Goal: Task Accomplishment & Management: Use online tool/utility

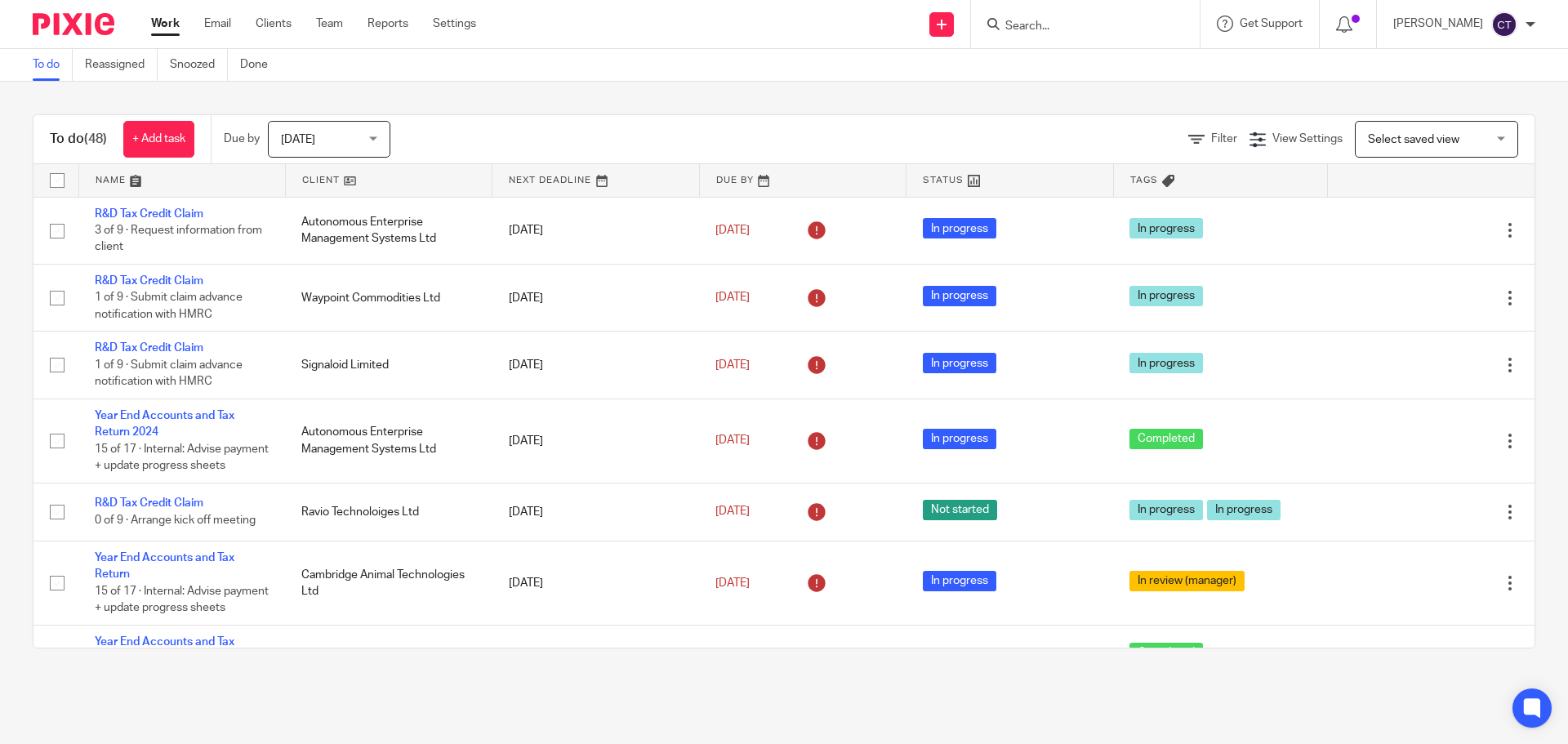
click at [1055, 17] on form at bounding box center [1090, 24] width 174 height 20
click at [1037, 28] on input "Search" at bounding box center [1077, 27] width 147 height 15
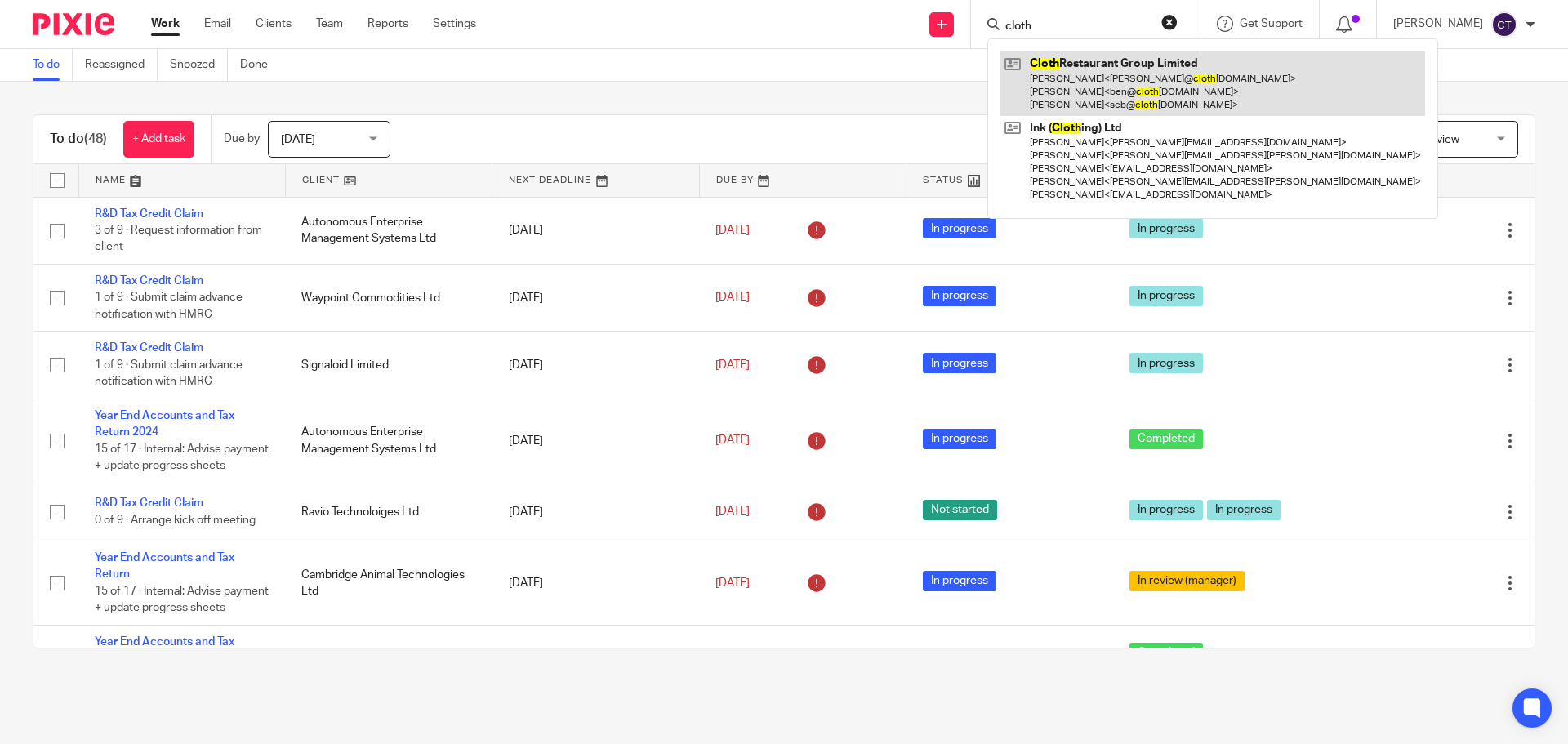
type input "cloth"
click at [1050, 74] on link at bounding box center [1212, 83] width 425 height 64
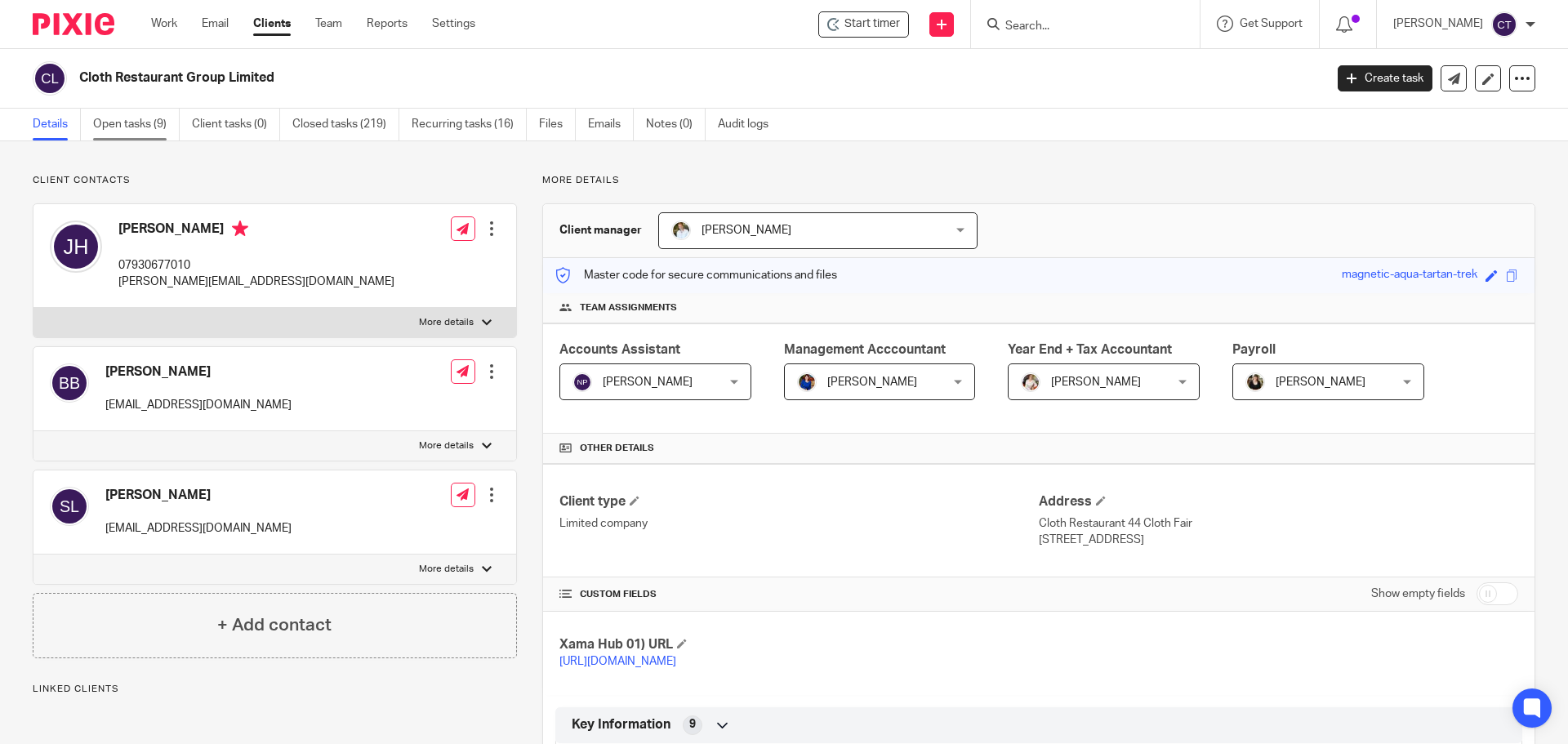
click at [116, 129] on link "Open tasks (9)" at bounding box center [137, 124] width 86 height 32
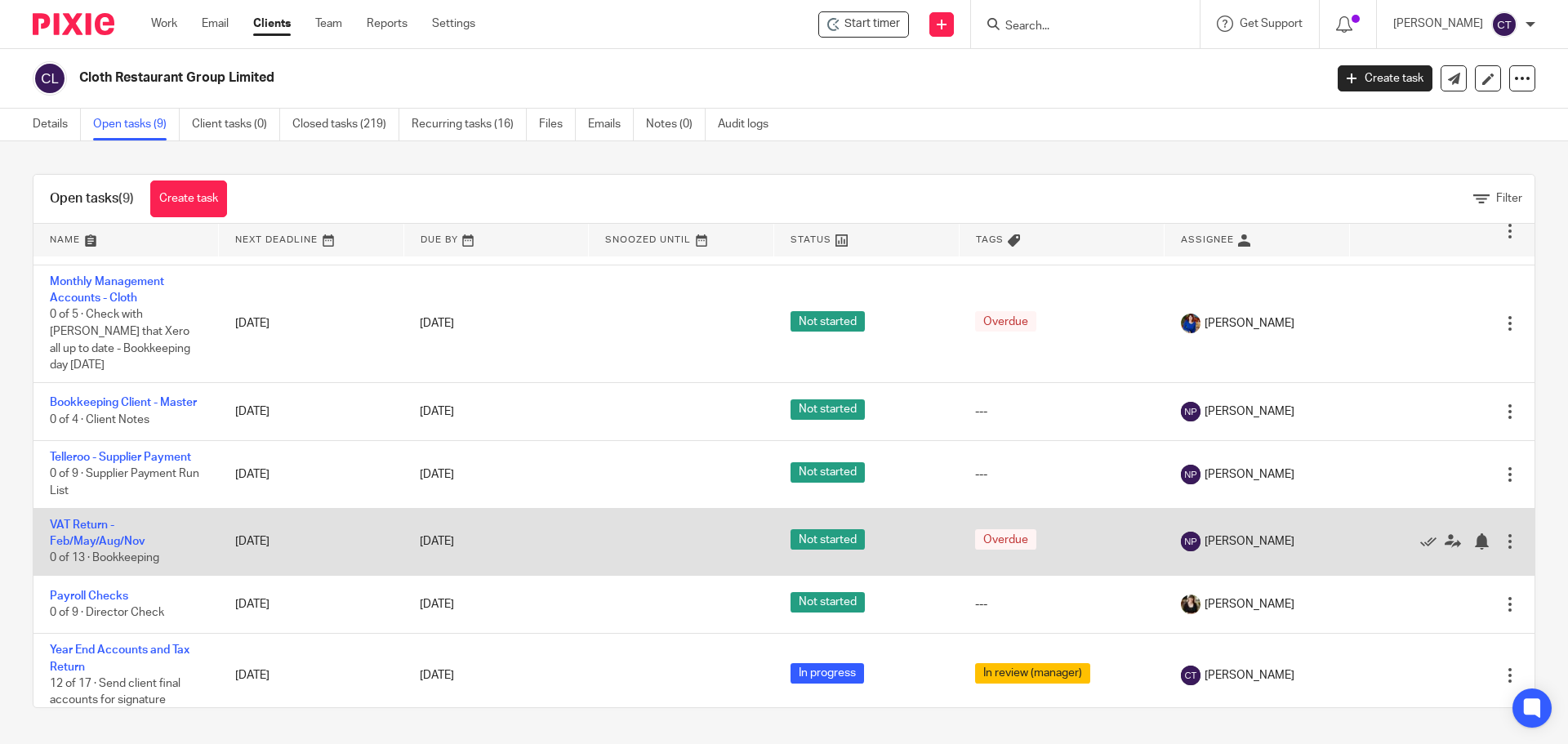
scroll to position [211, 0]
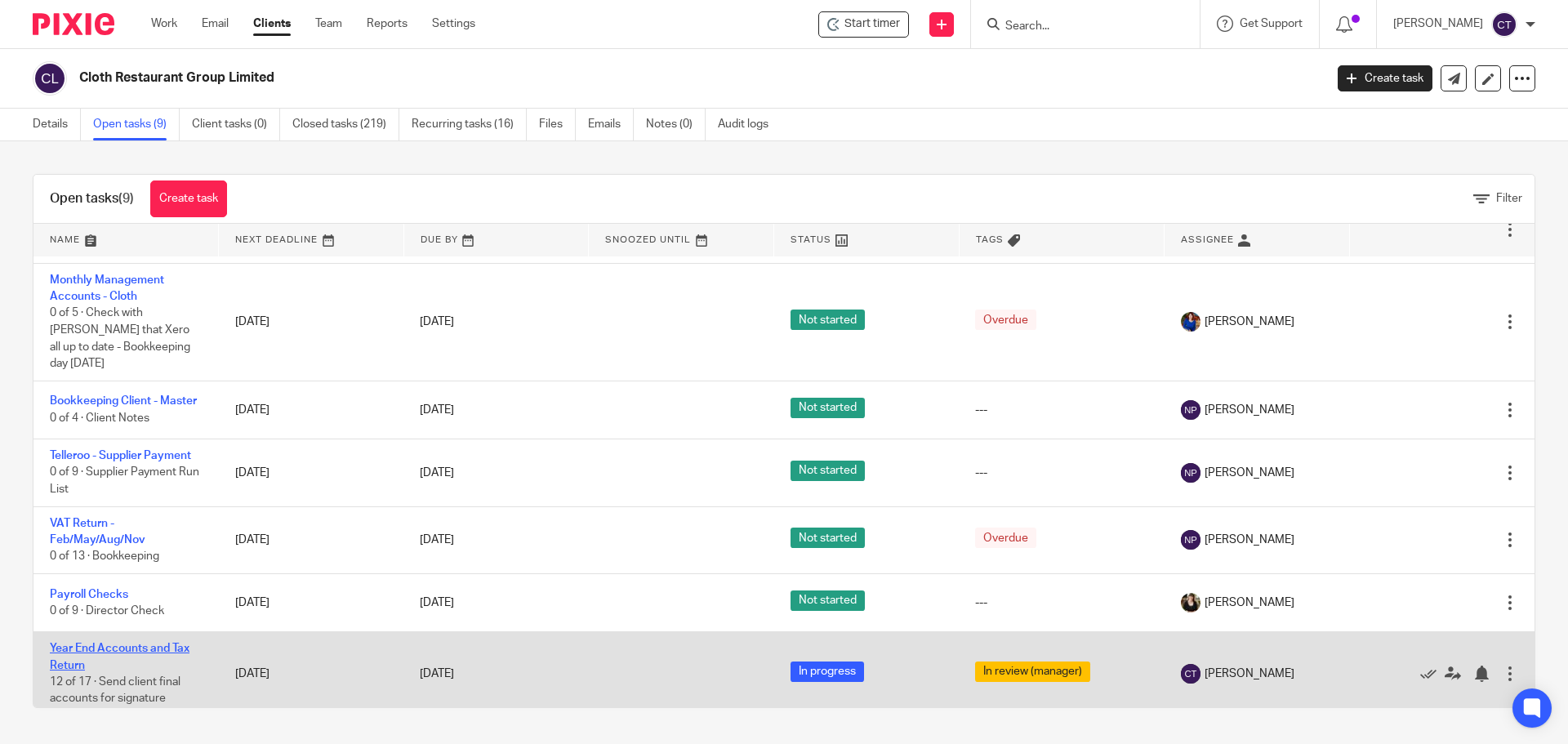
click at [77, 644] on link "Year End Accounts and Tax Return" at bounding box center [119, 657] width 139 height 28
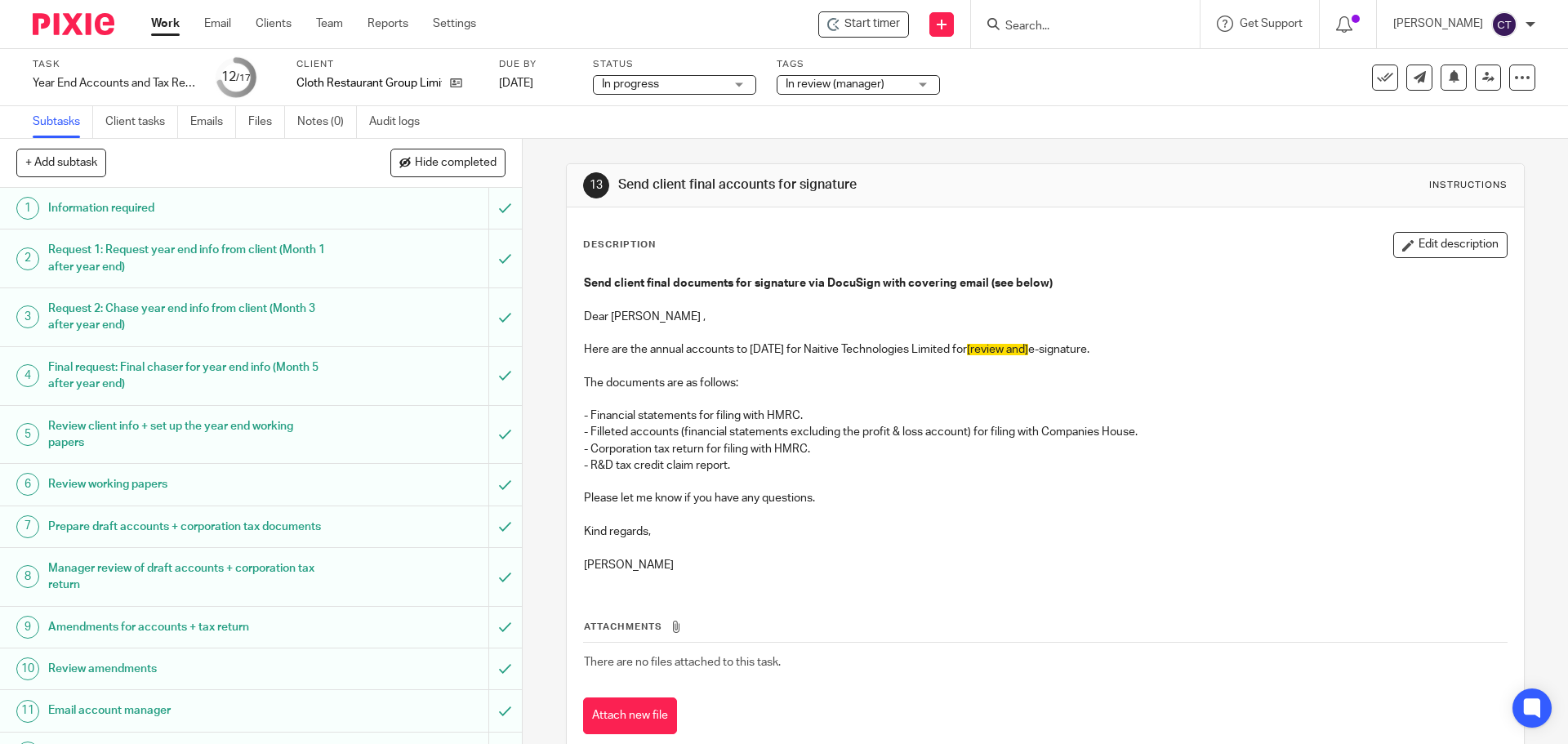
drag, startPoint x: 627, startPoint y: 316, endPoint x: 659, endPoint y: 315, distance: 32.0
click at [627, 315] on p "Dear Joe ," at bounding box center [1044, 308] width 922 height 34
click at [827, 23] on icon at bounding box center [834, 25] width 13 height 13
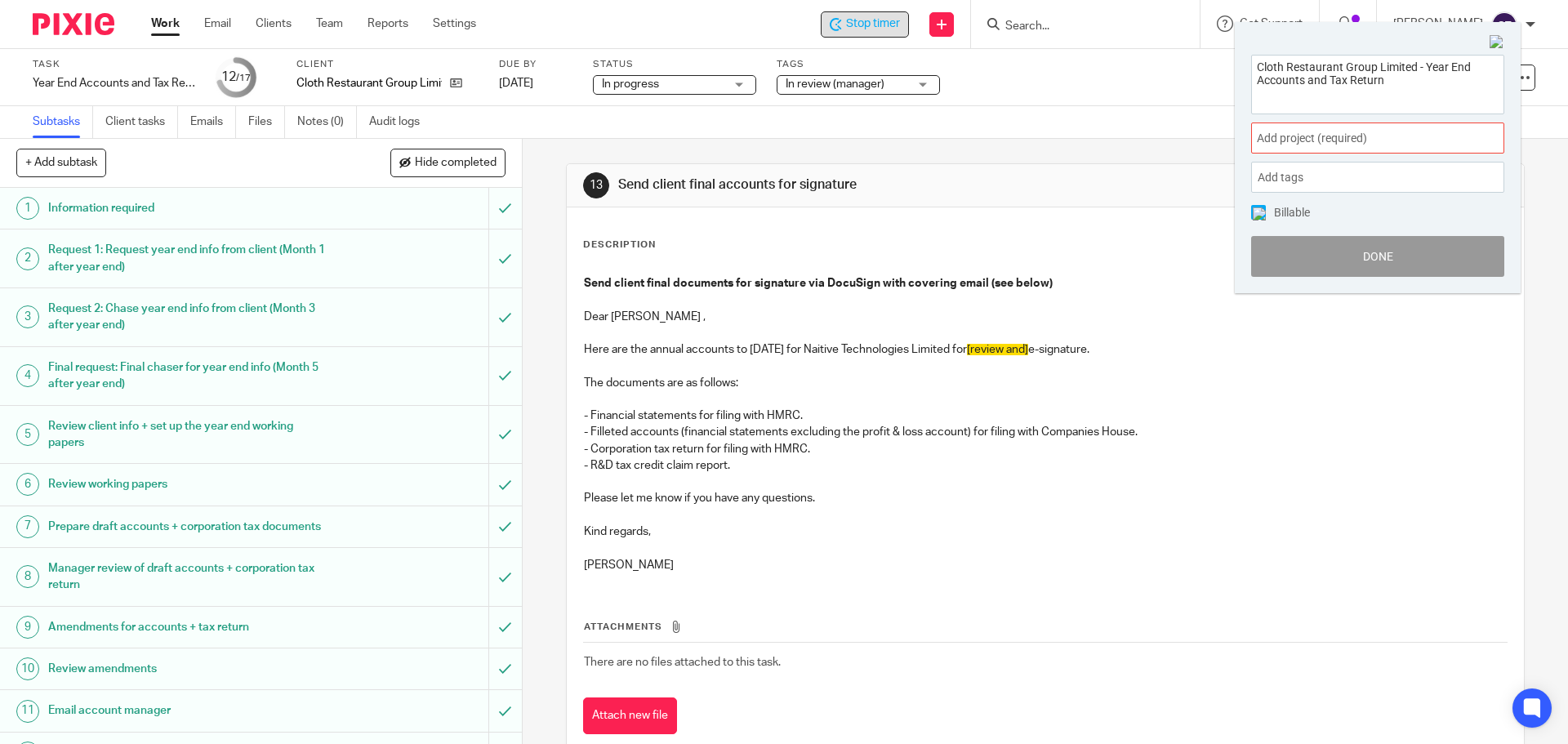
click at [1309, 140] on span "Add project (required) :" at bounding box center [1359, 139] width 205 height 17
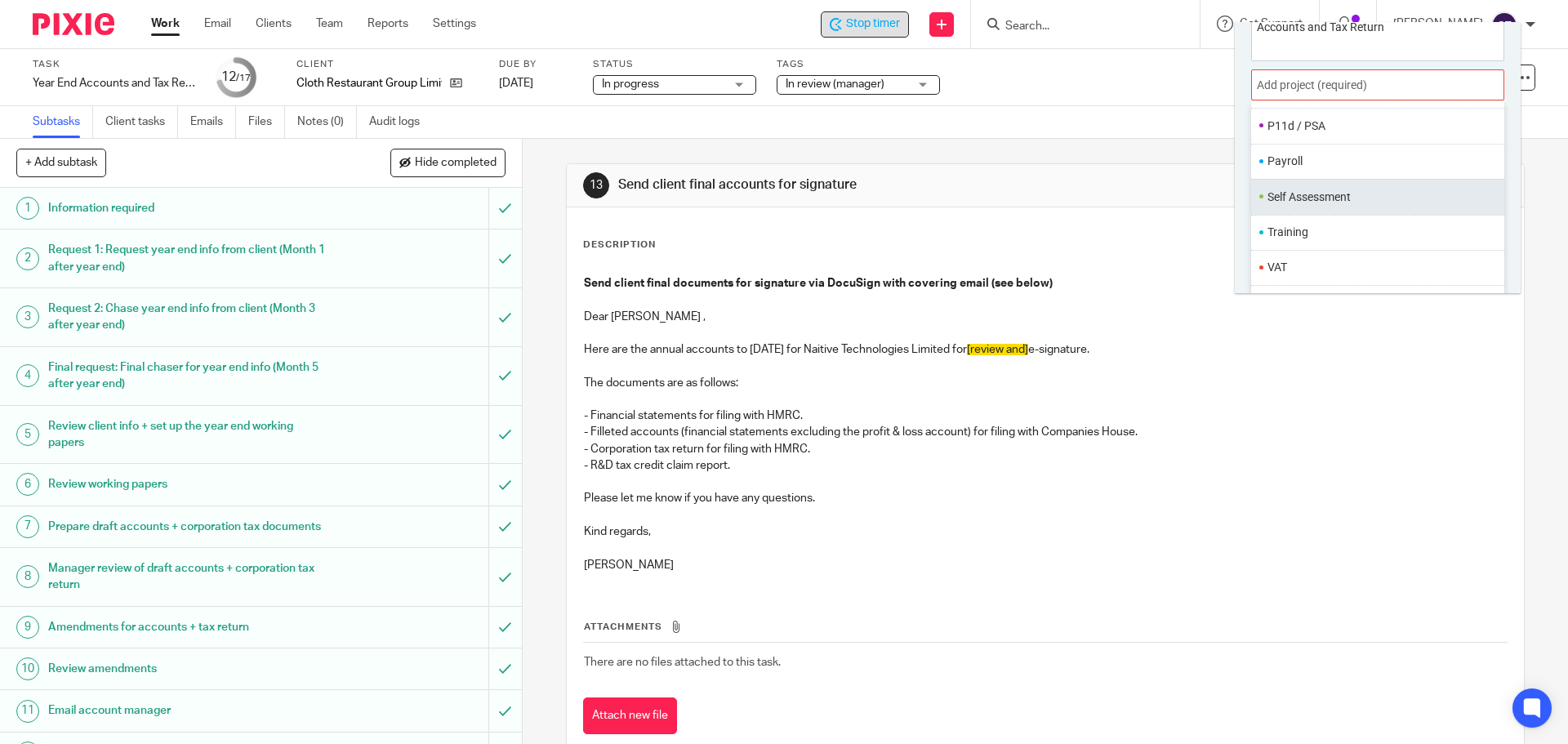
scroll to position [81, 0]
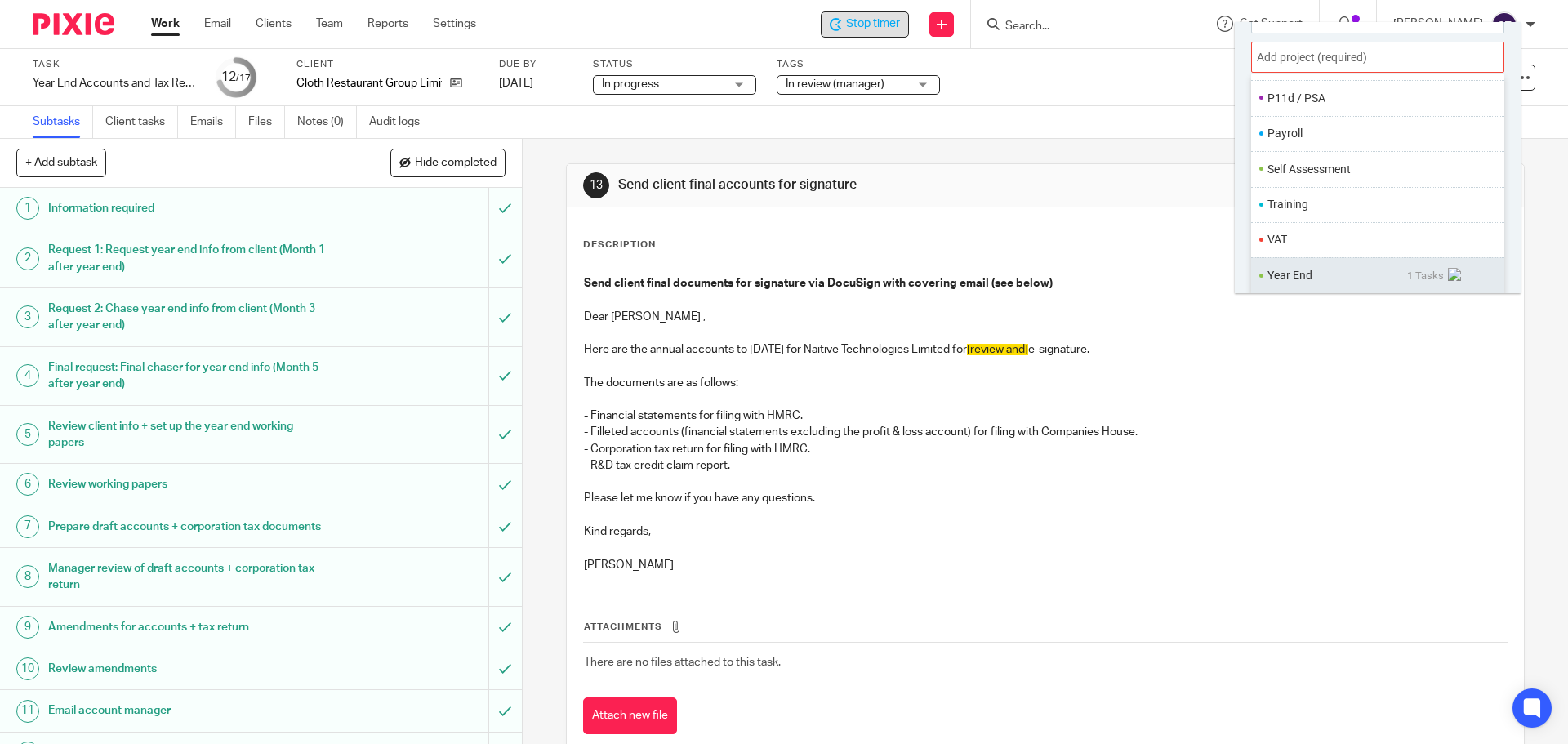
click at [1297, 261] on ul "Year End 1 Tasks" at bounding box center [1377, 274] width 253 height 35
click at [1297, 277] on li "Year End" at bounding box center [1337, 275] width 139 height 17
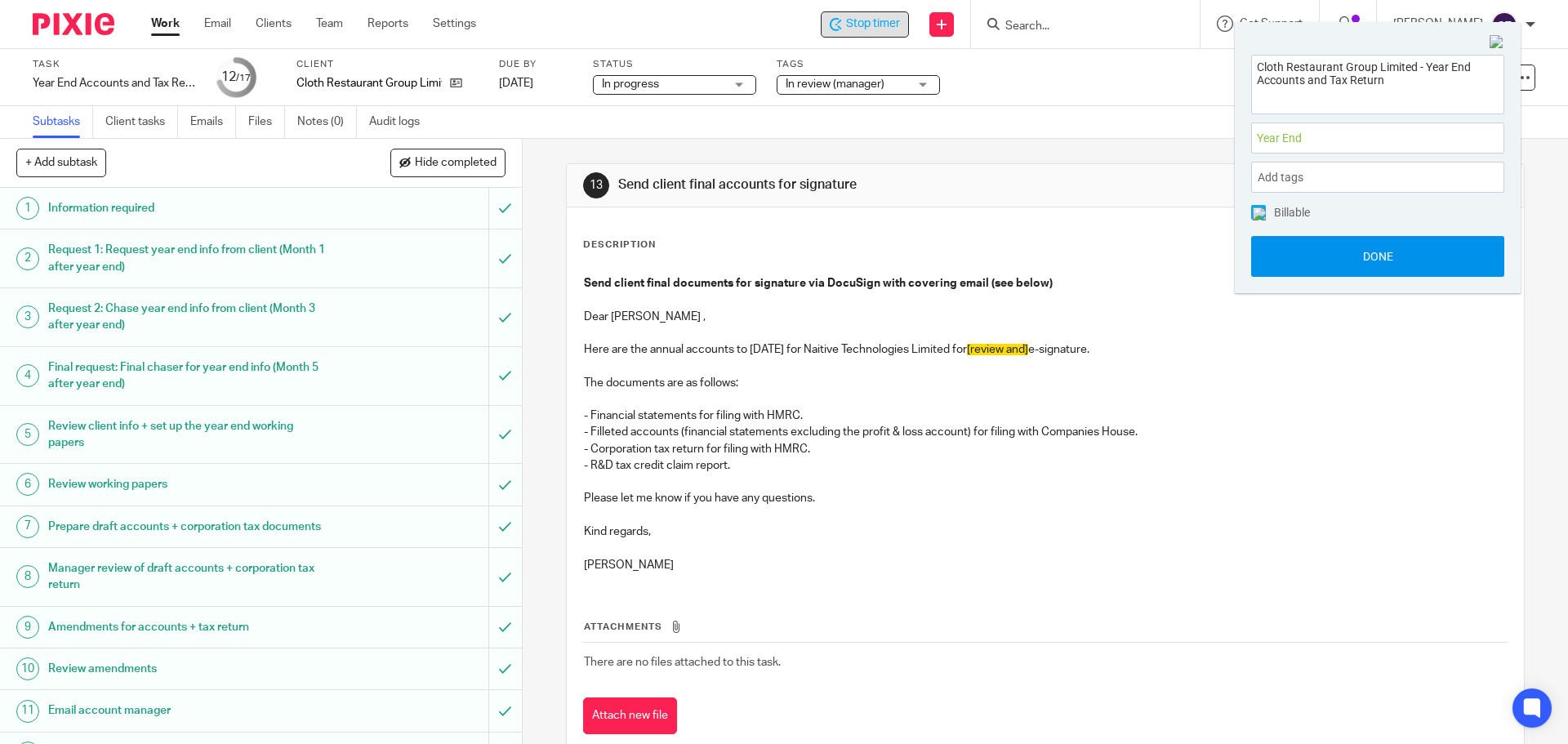
scroll to position [0, 0]
click at [1292, 253] on button "Done" at bounding box center [1377, 256] width 253 height 41
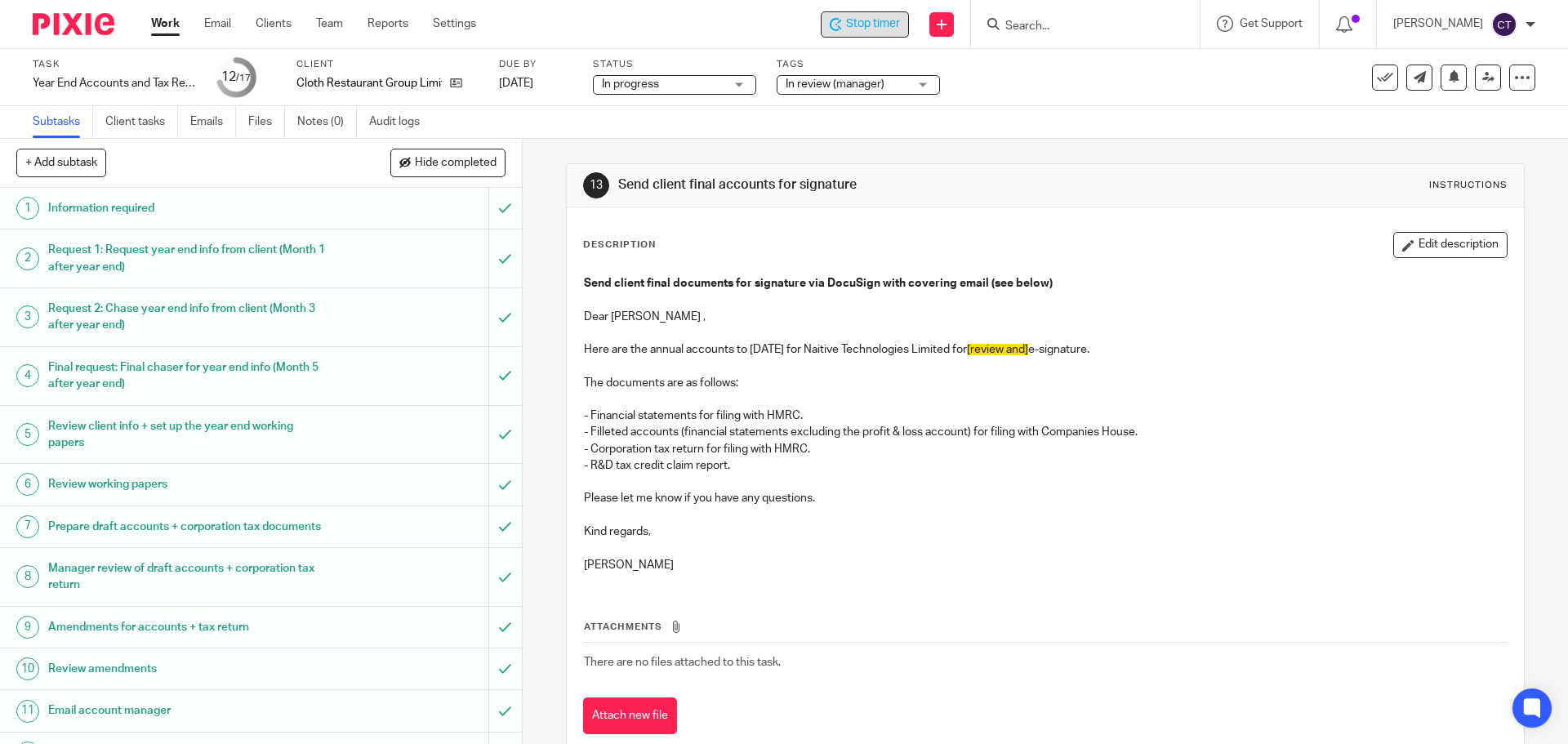
click at [837, 17] on div "Stop timer" at bounding box center [865, 24] width 71 height 17
click at [878, 26] on span "Start timer" at bounding box center [872, 24] width 56 height 17
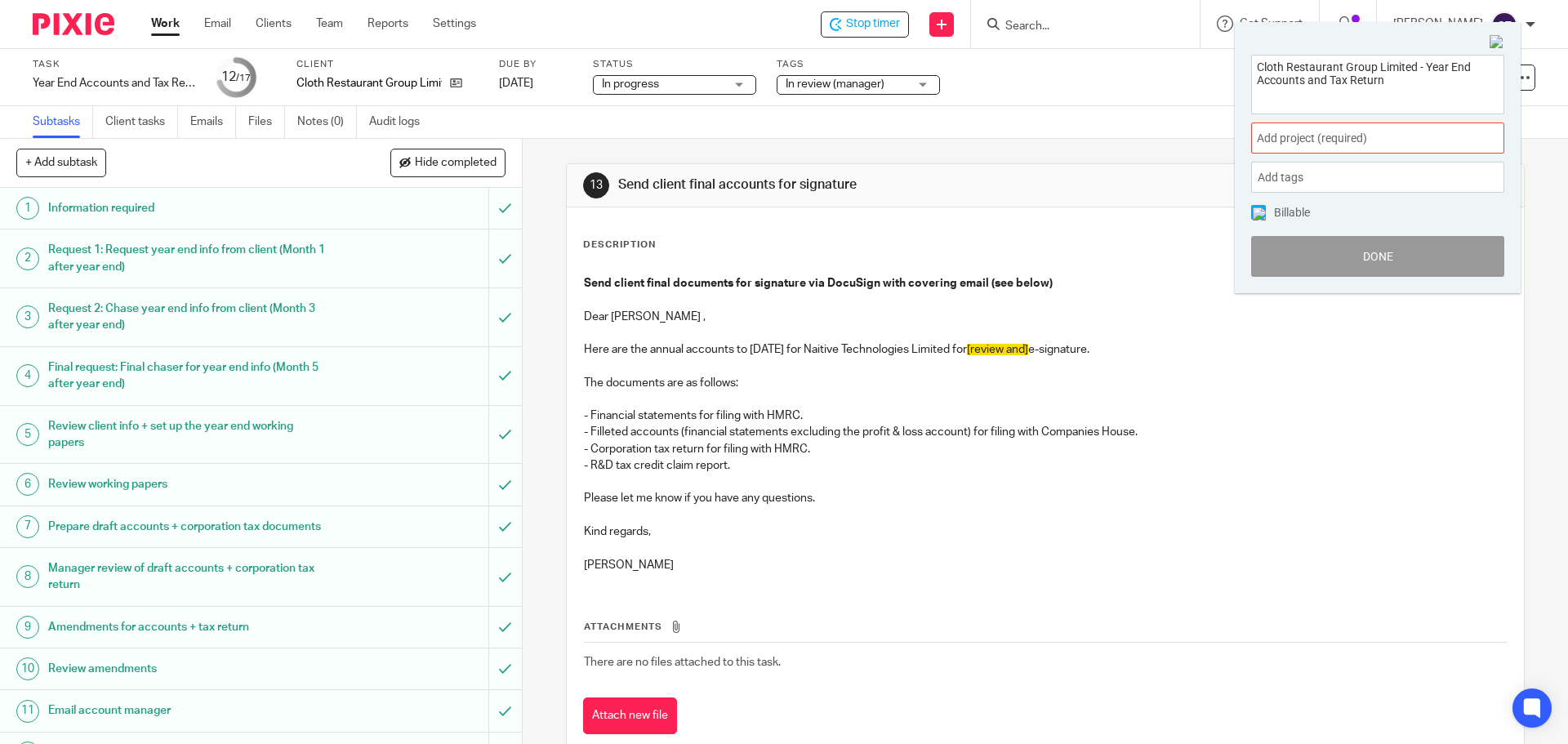
click at [1309, 140] on span "Add project (required) :" at bounding box center [1359, 139] width 205 height 17
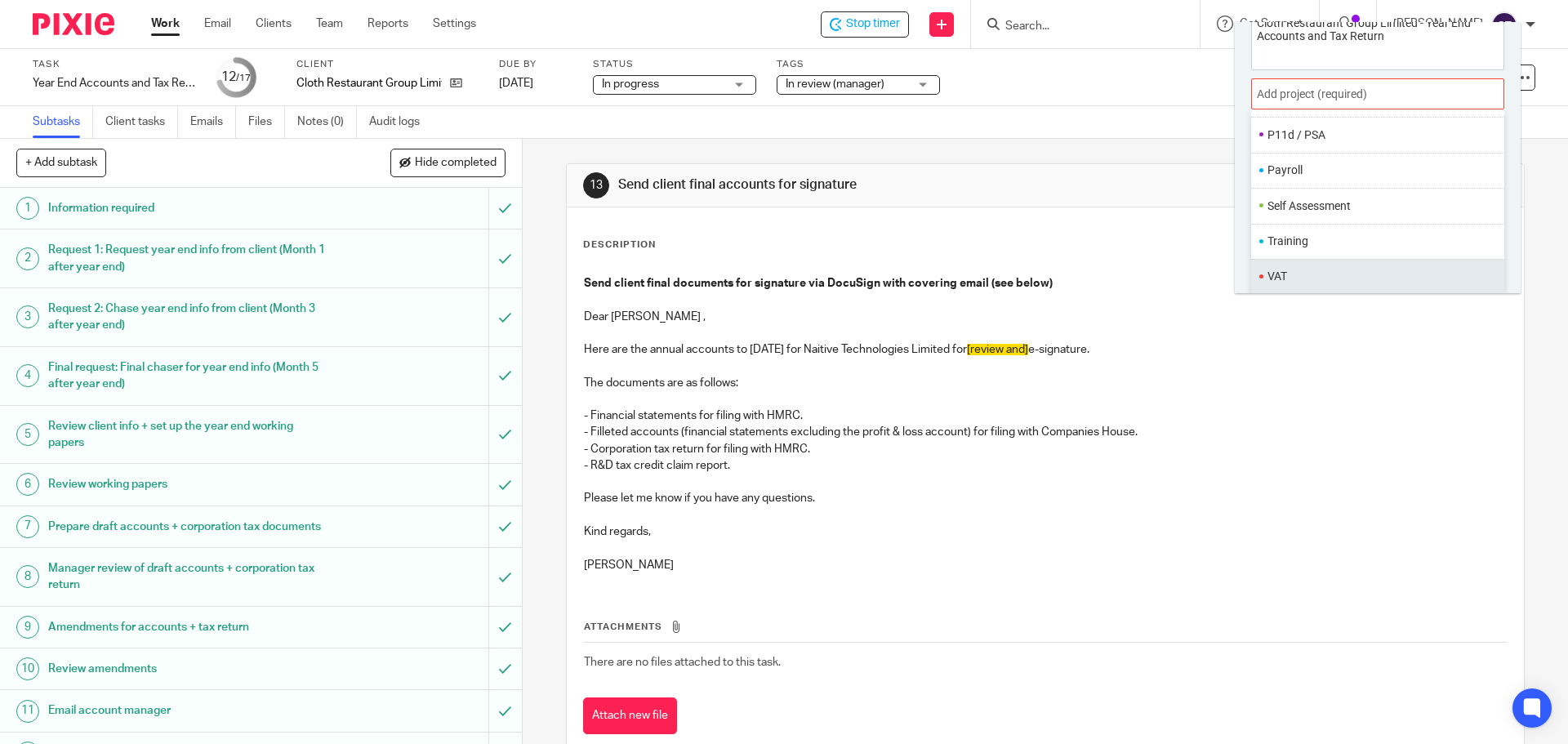
scroll to position [81, 0]
click at [1288, 276] on li "Year End" at bounding box center [1337, 275] width 139 height 17
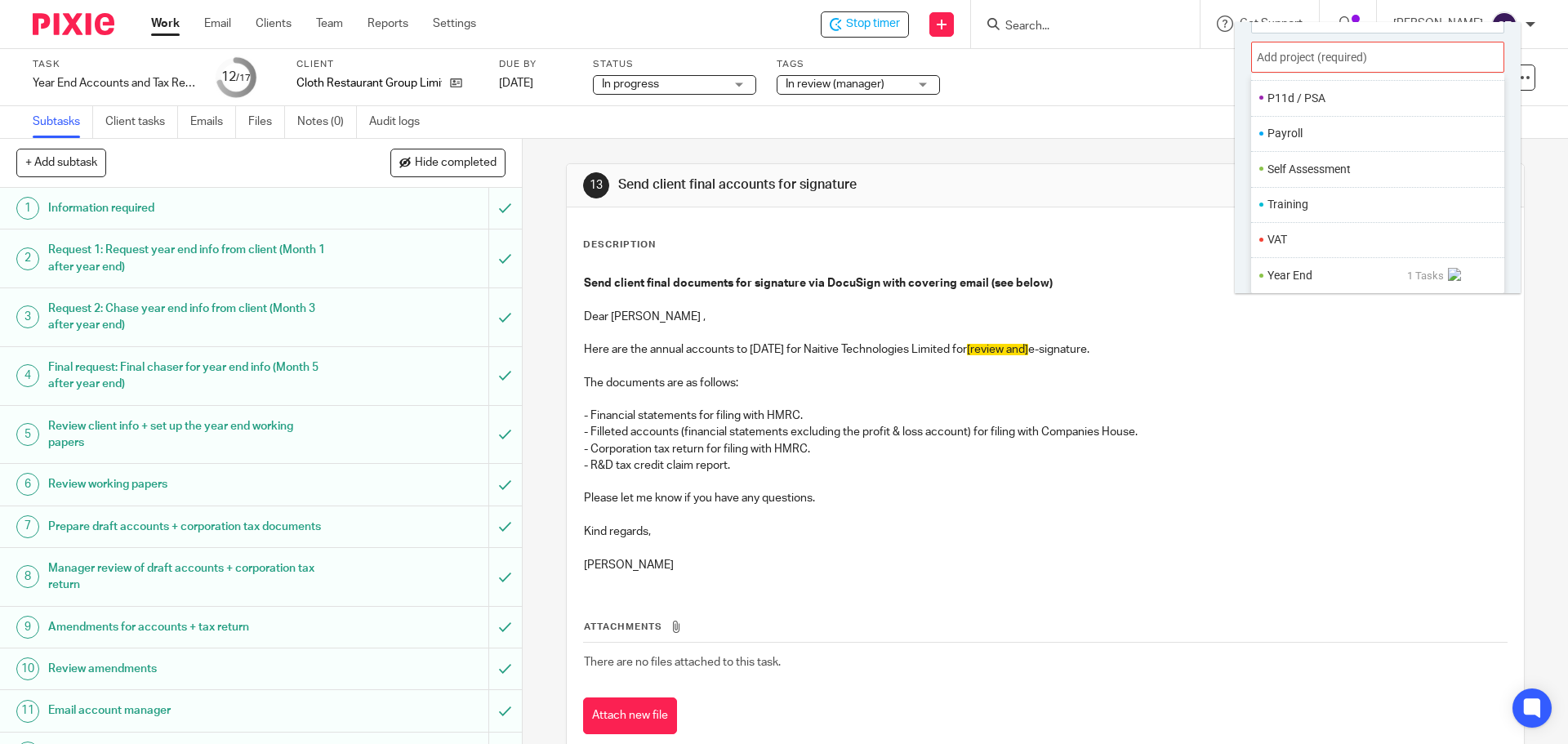
scroll to position [0, 0]
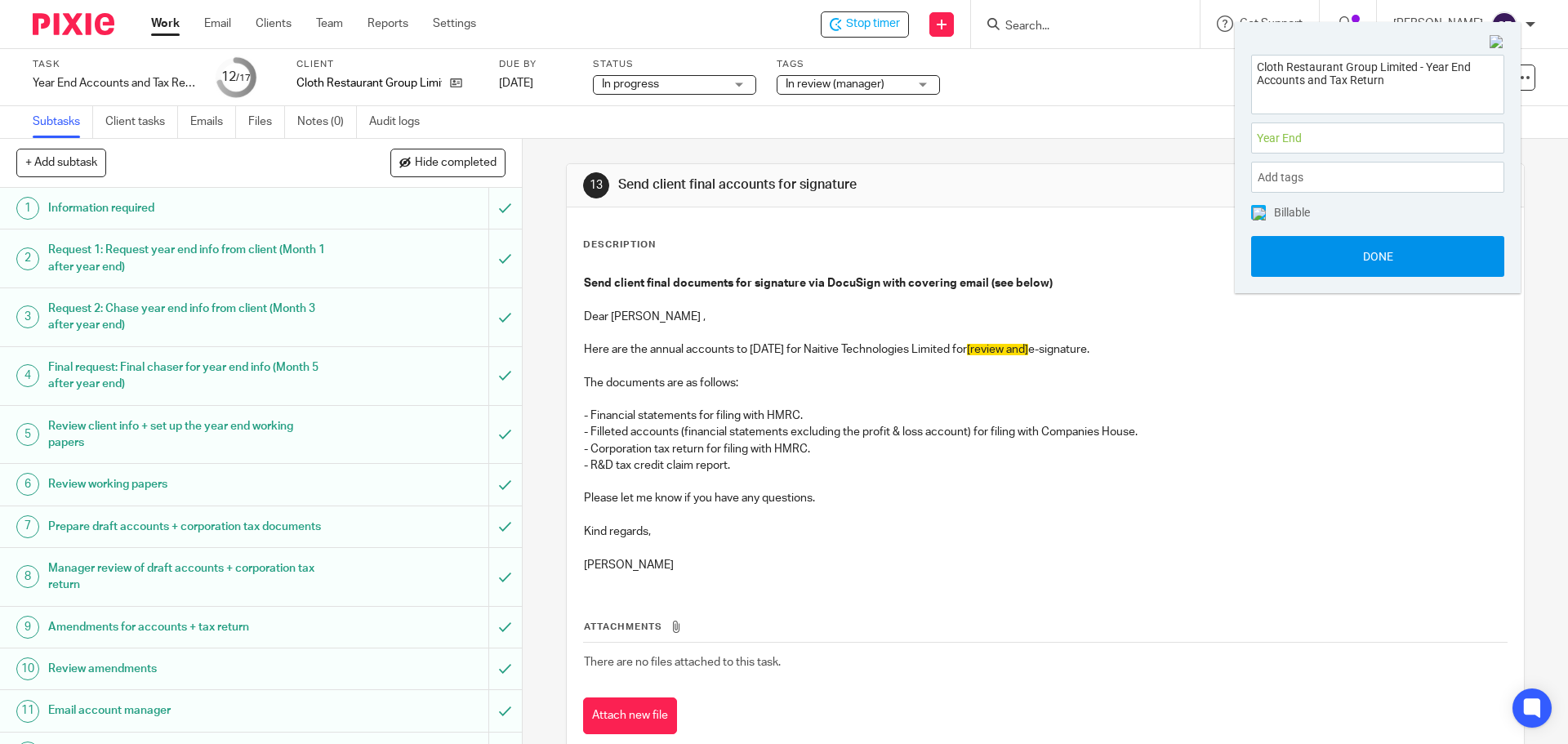
click at [1290, 268] on button "Done" at bounding box center [1377, 256] width 253 height 41
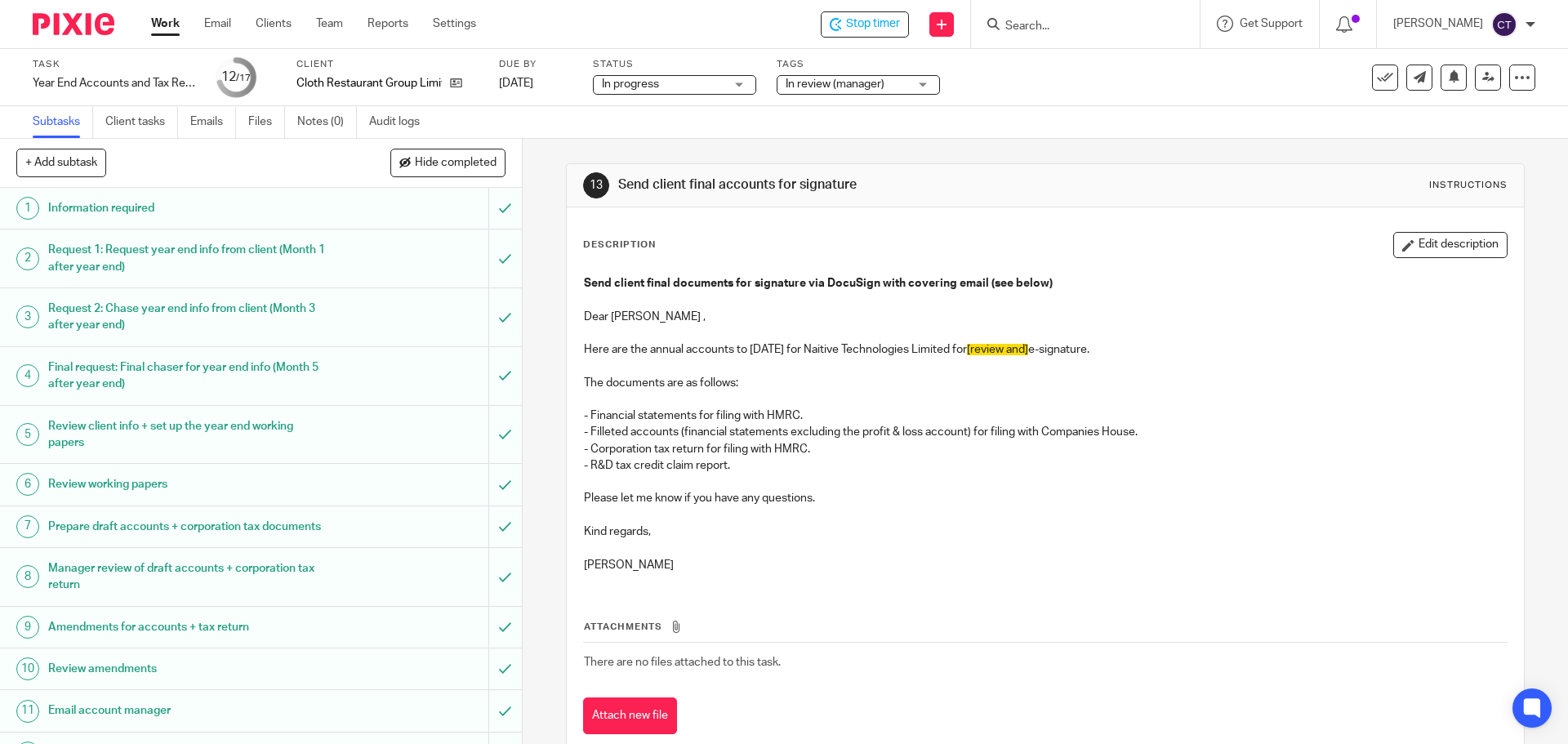
click at [629, 314] on p "Dear Joe ," at bounding box center [1044, 308] width 922 height 34
click at [1421, 244] on button "Edit description" at bounding box center [1450, 245] width 115 height 26
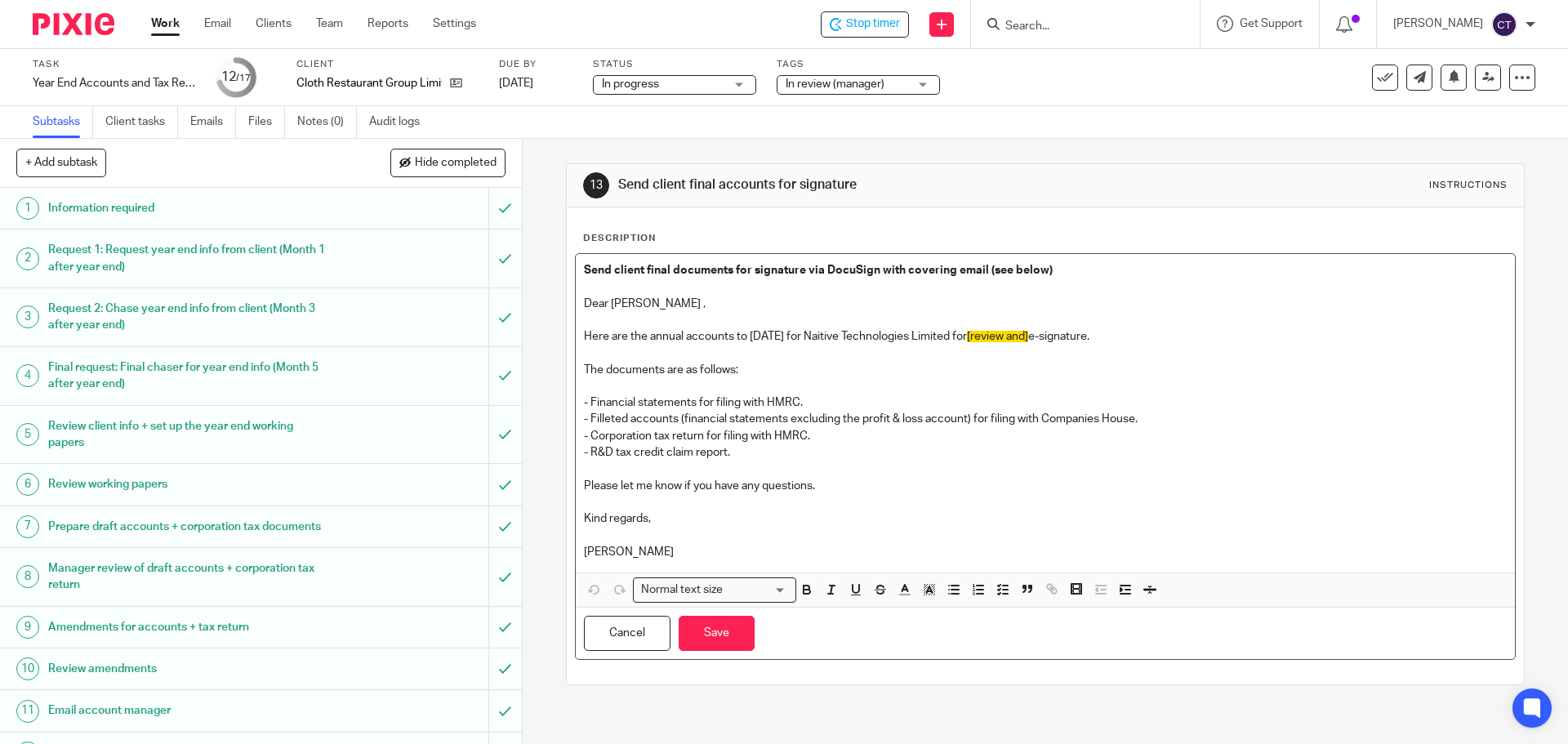
click at [628, 305] on p "Dear [PERSON_NAME] ," at bounding box center [1044, 295] width 922 height 34
drag, startPoint x: 936, startPoint y: 334, endPoint x: 824, endPoint y: 335, distance: 112.0
click at [824, 335] on p "Here are the annual accounts to 31 Mar 2025 for Naitive Technologies Limited fo…" at bounding box center [1044, 337] width 922 height 17
click at [865, 337] on p "Here are the annual accounts to 31 Mar 2025 for Cloth Limited for [review and] …" at bounding box center [1044, 337] width 922 height 17
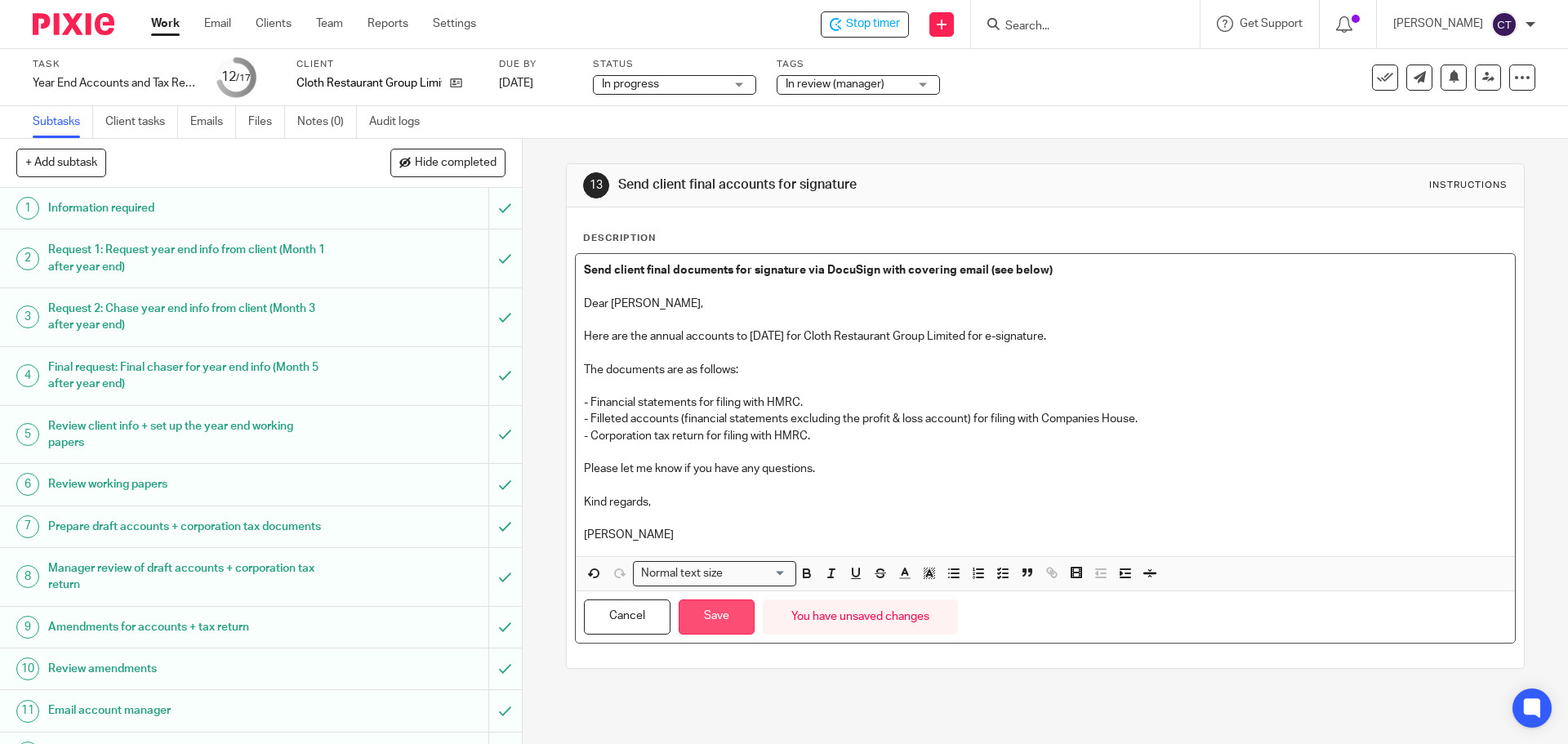
click at [719, 617] on button "Save" at bounding box center [716, 617] width 76 height 35
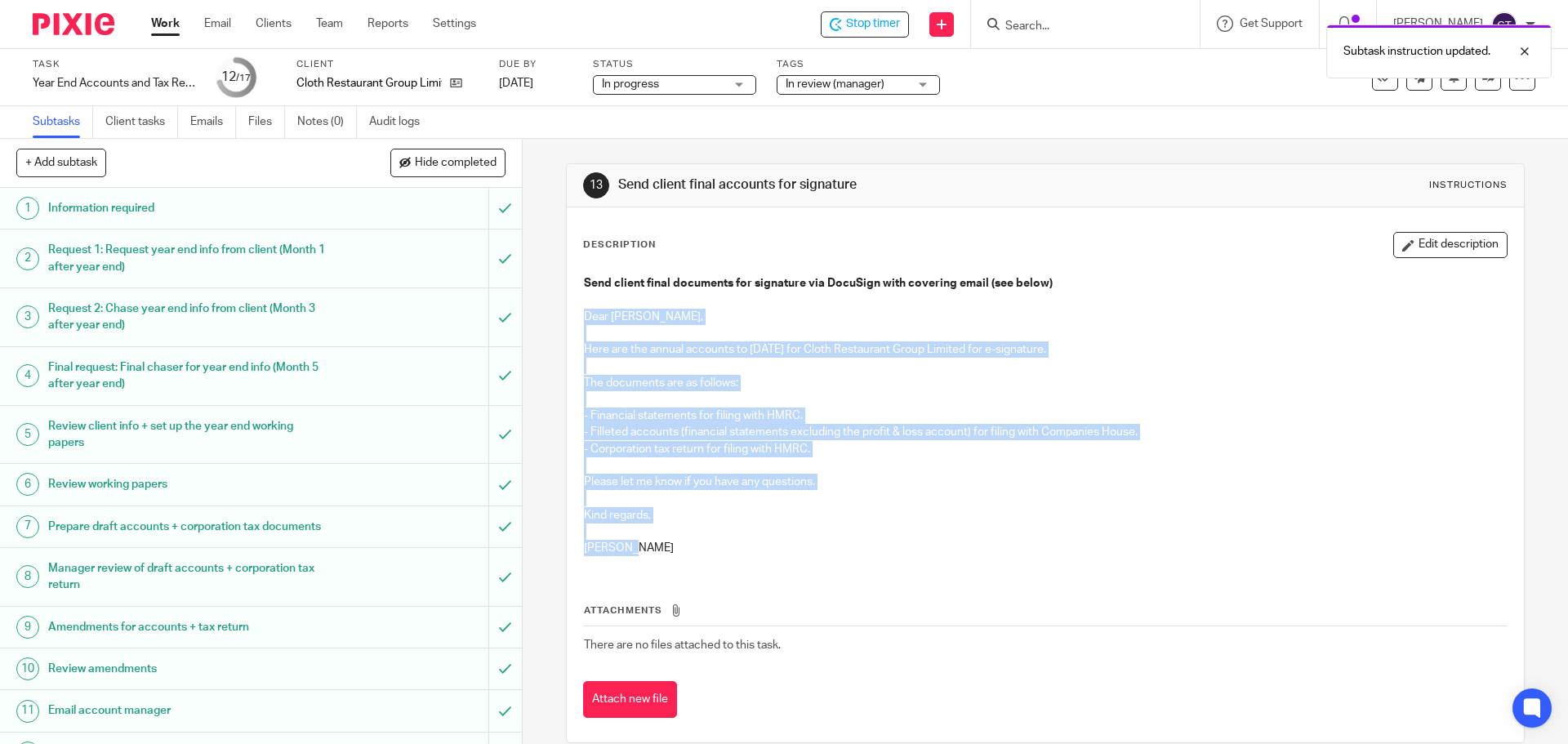
drag, startPoint x: 578, startPoint y: 315, endPoint x: 732, endPoint y: 541, distance: 273.5
click at [732, 541] on div "Send client final documents for signature via DocuSign with covering email (see…" at bounding box center [1044, 417] width 938 height 302
copy div "Dear Benedict, Here are the annual accounts to 31 Mar 2025 for Cloth Restaurant…"
click at [901, 345] on p "Here are the annual accounts to 31 Mar 2025 for Cloth Restaurant Group Limited …" at bounding box center [1044, 350] width 922 height 17
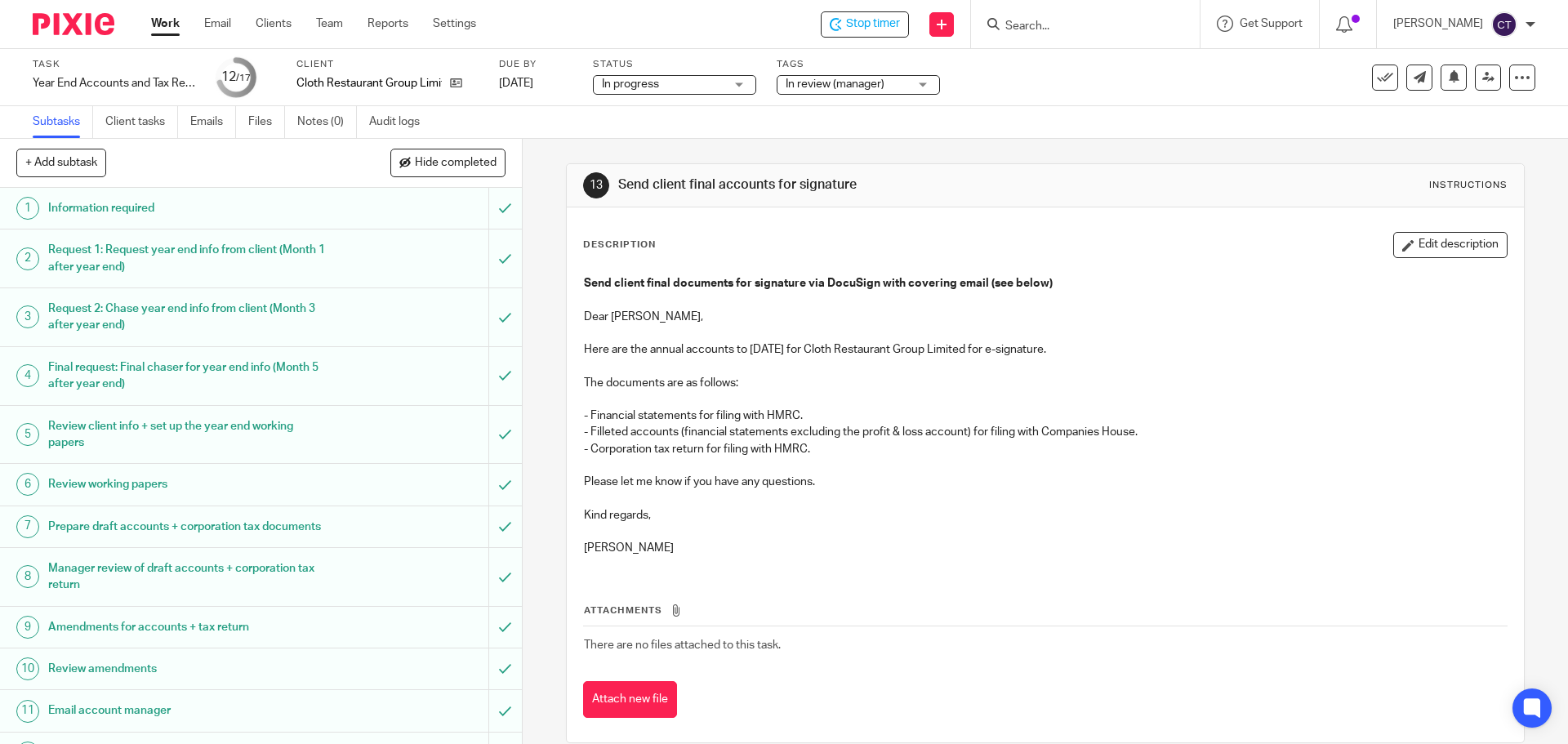
click at [883, 83] on span "In review (manager)" at bounding box center [835, 83] width 99 height 11
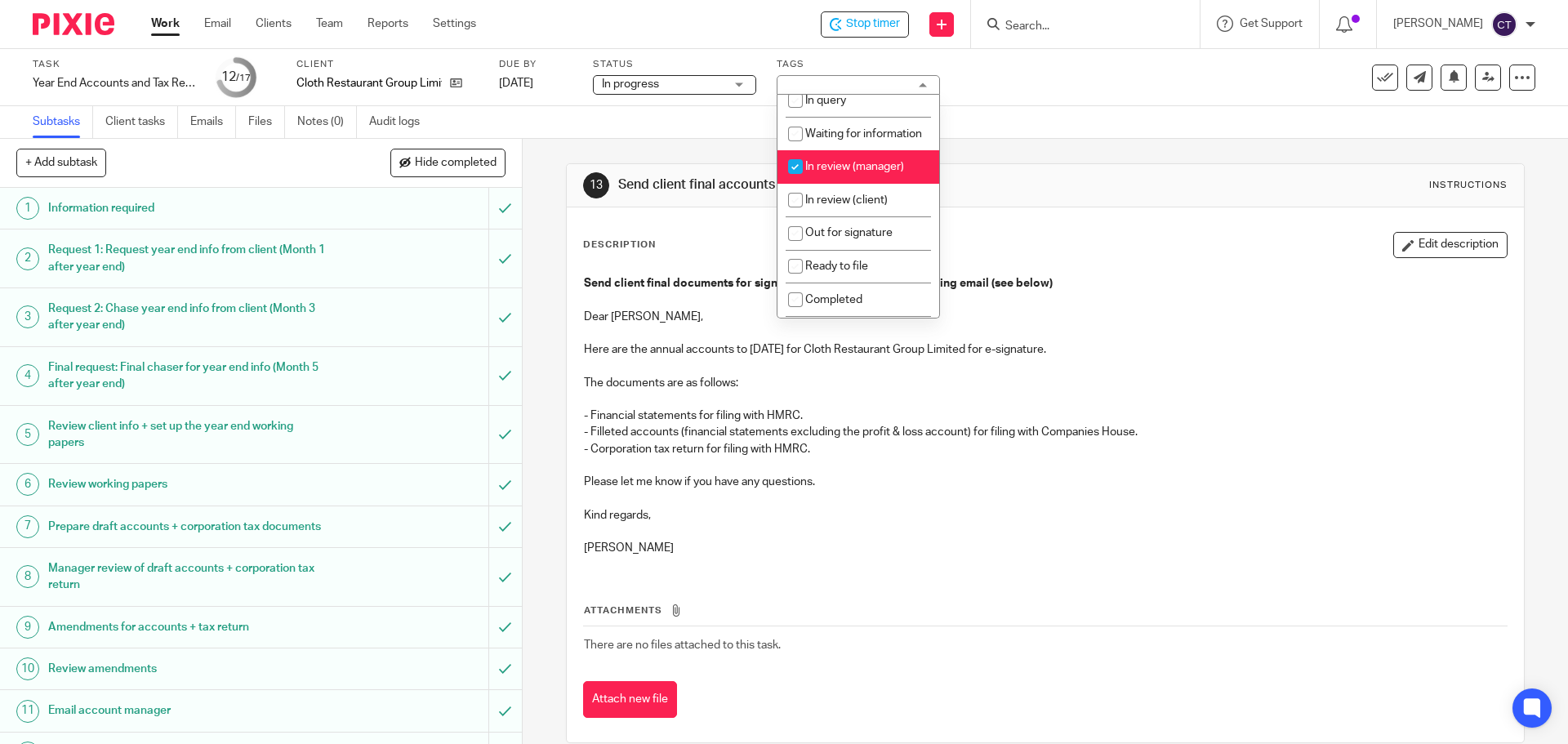
scroll to position [163, 0]
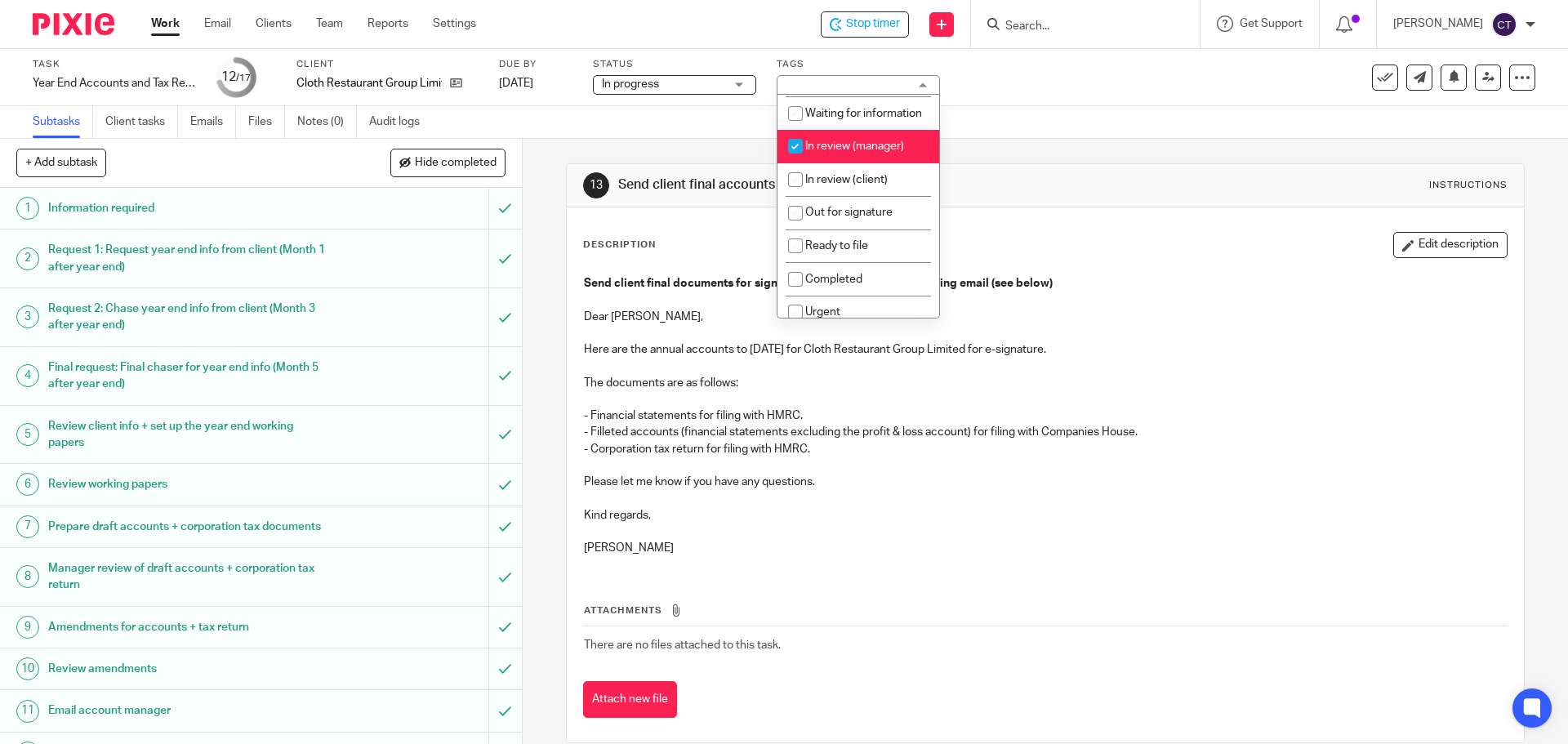
click at [793, 155] on input "checkbox" at bounding box center [795, 146] width 31 height 31
checkbox input "false"
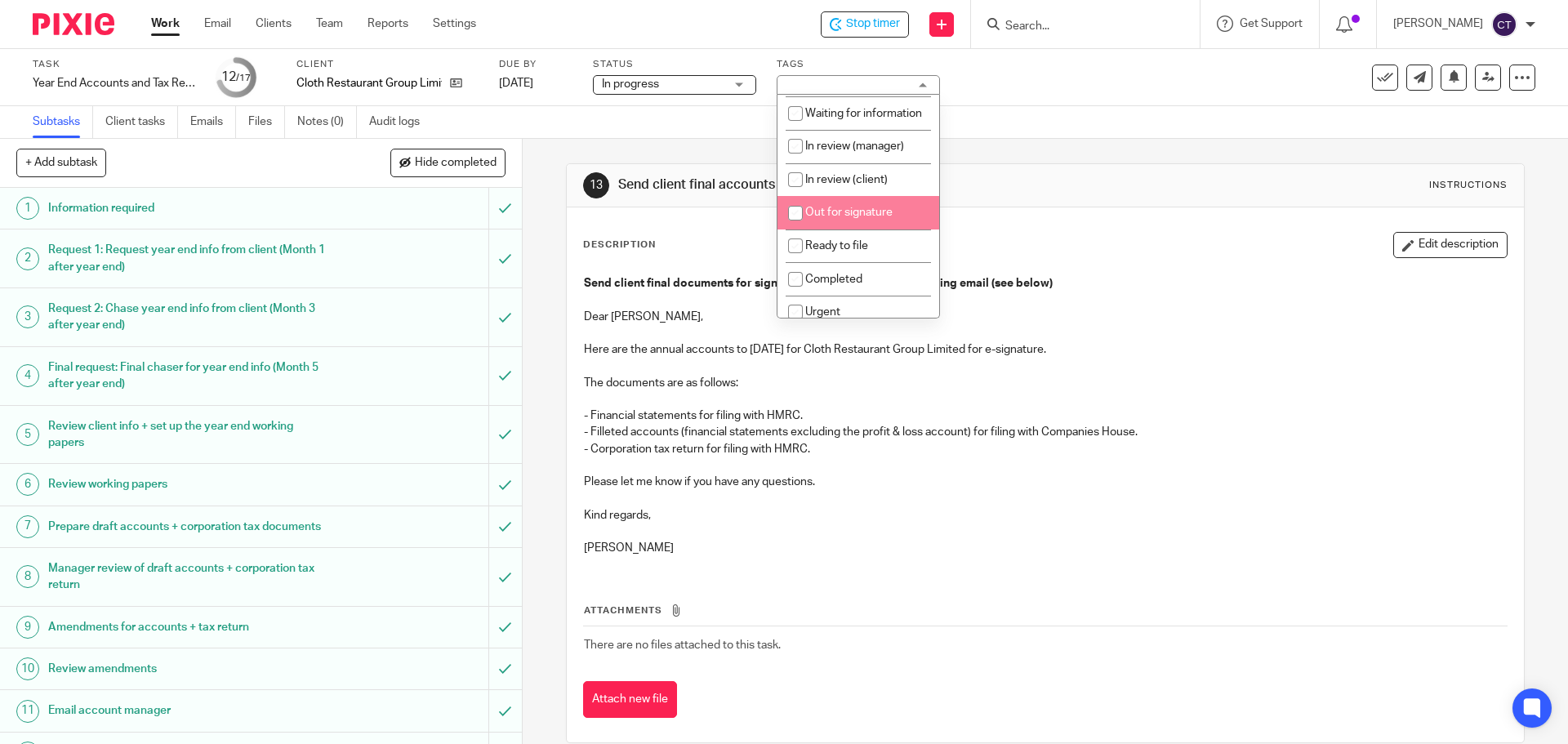
click at [793, 220] on input "checkbox" at bounding box center [795, 213] width 31 height 31
checkbox input "true"
click at [1086, 302] on p "Dear Benedict," at bounding box center [1044, 308] width 922 height 34
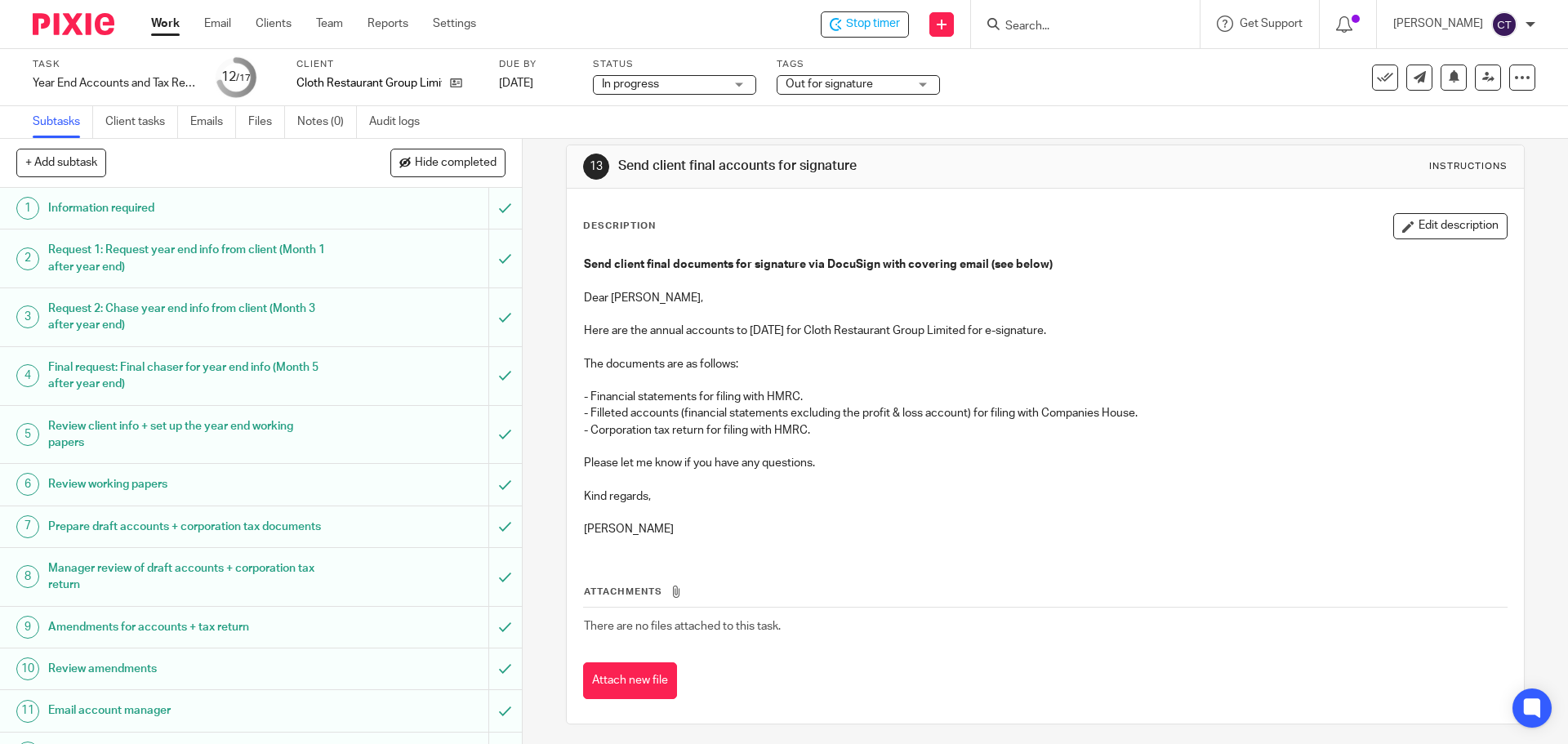
scroll to position [24, 0]
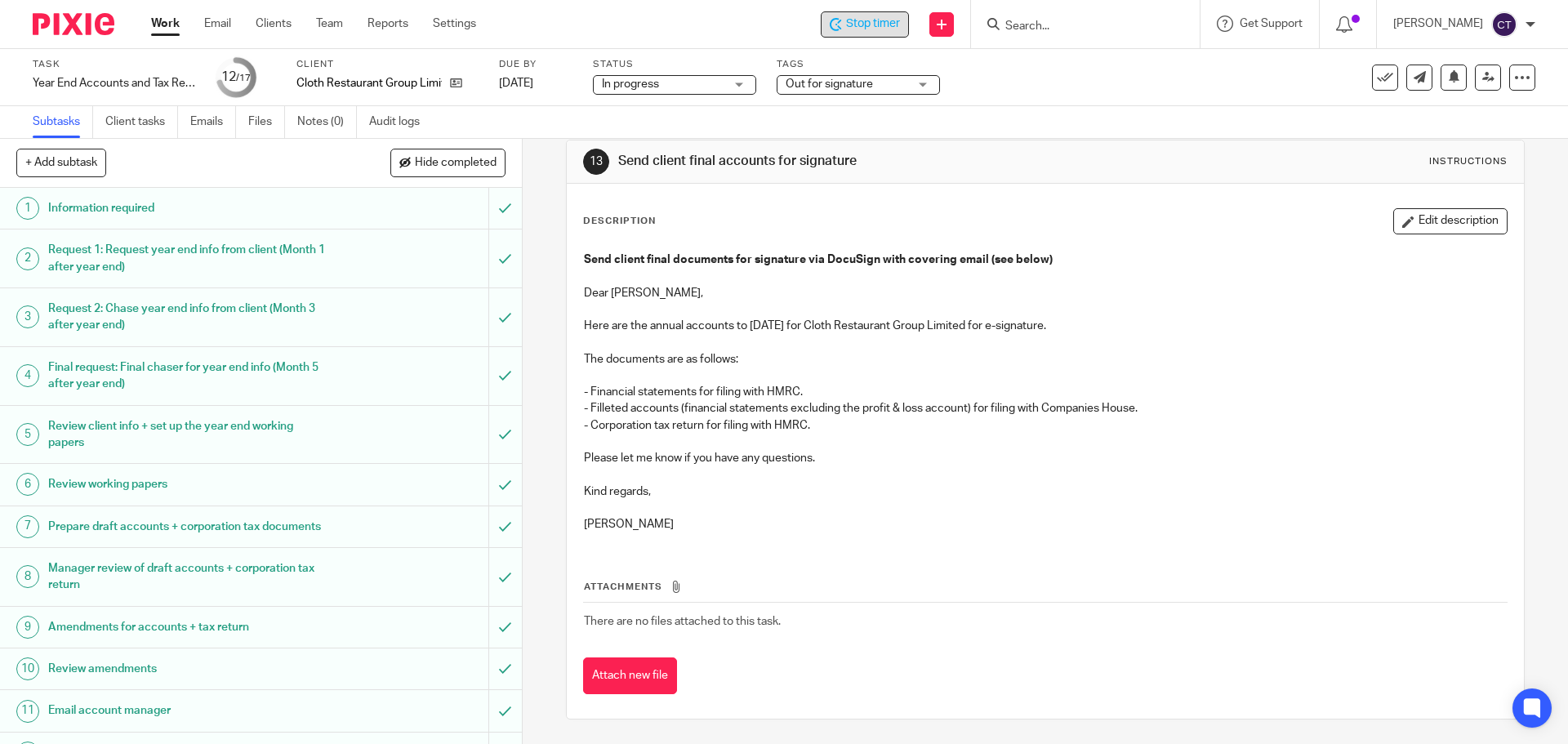
click at [845, 22] on span "Stop timer" at bounding box center [872, 24] width 54 height 17
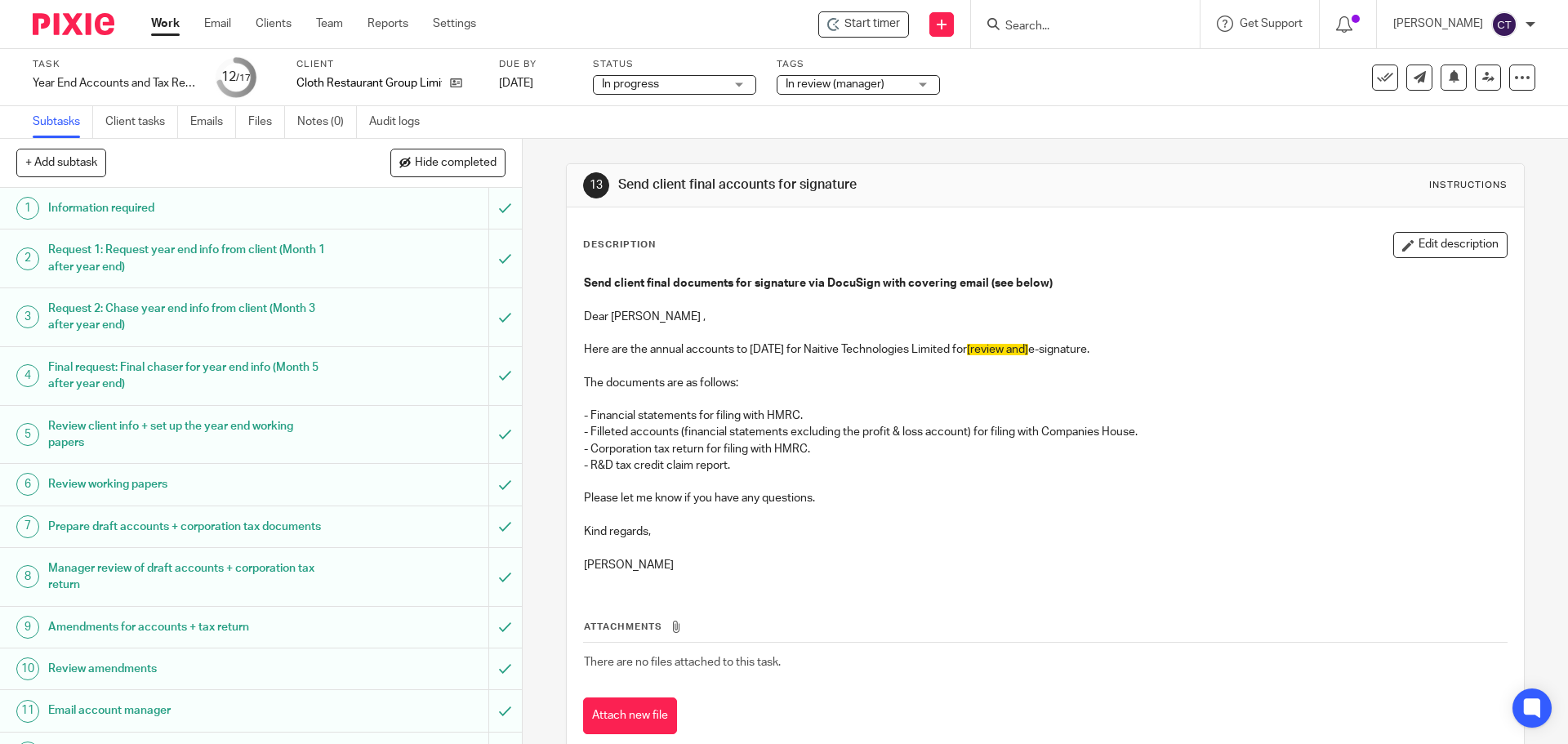
click at [1016, 27] on input "Search" at bounding box center [1077, 27] width 147 height 15
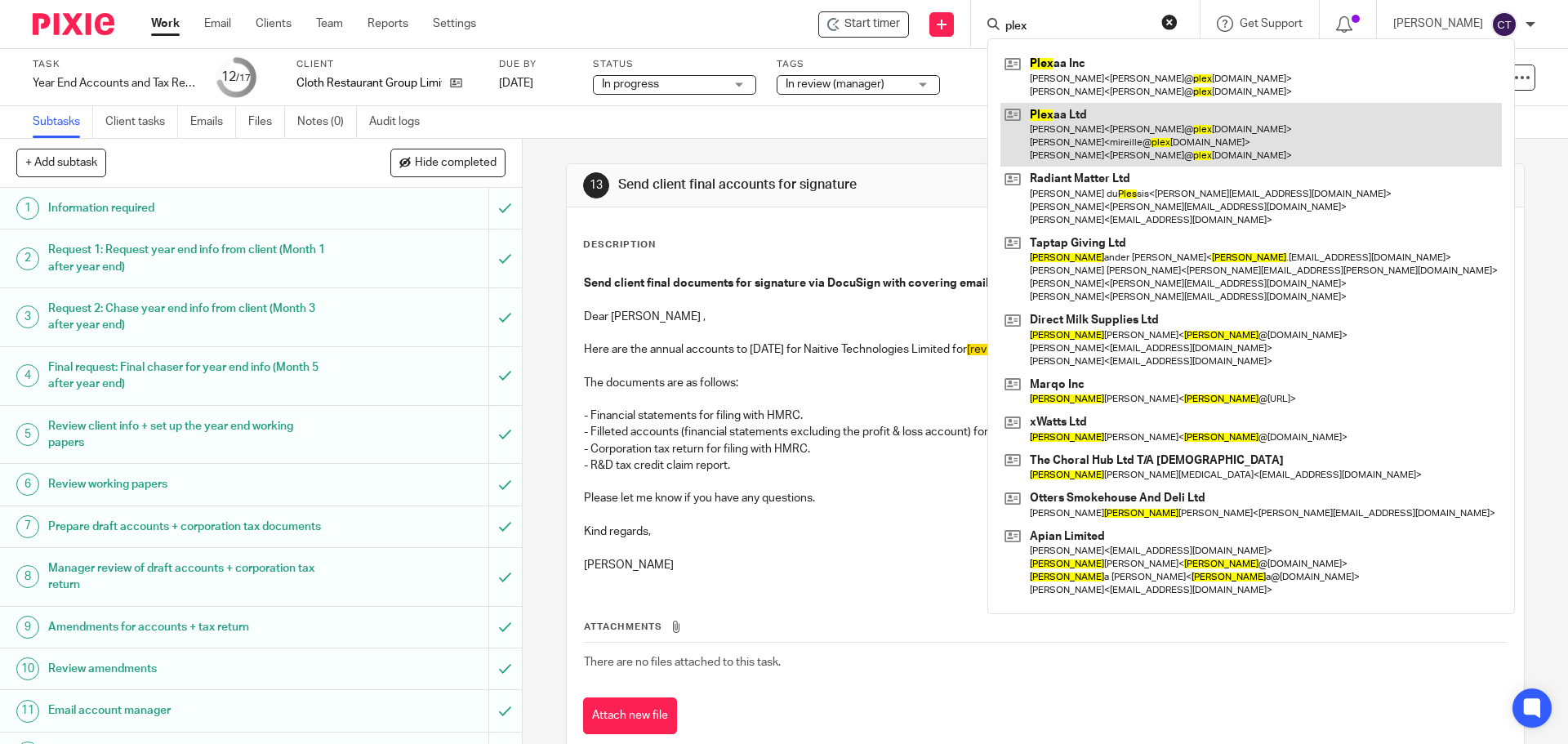
type input "plex"
click at [1073, 152] on link at bounding box center [1251, 135] width 502 height 64
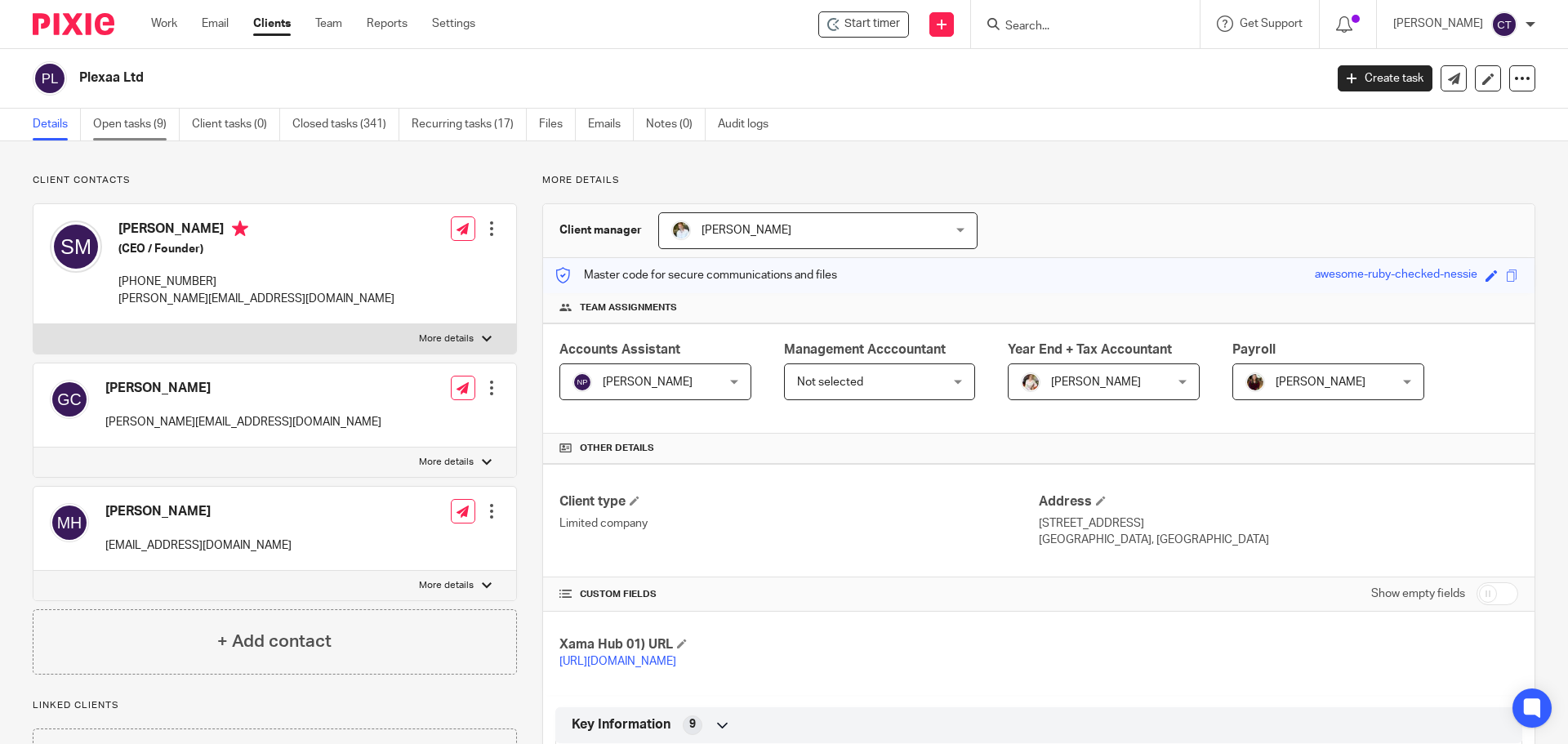
click at [116, 130] on link "Open tasks (9)" at bounding box center [137, 124] width 86 height 32
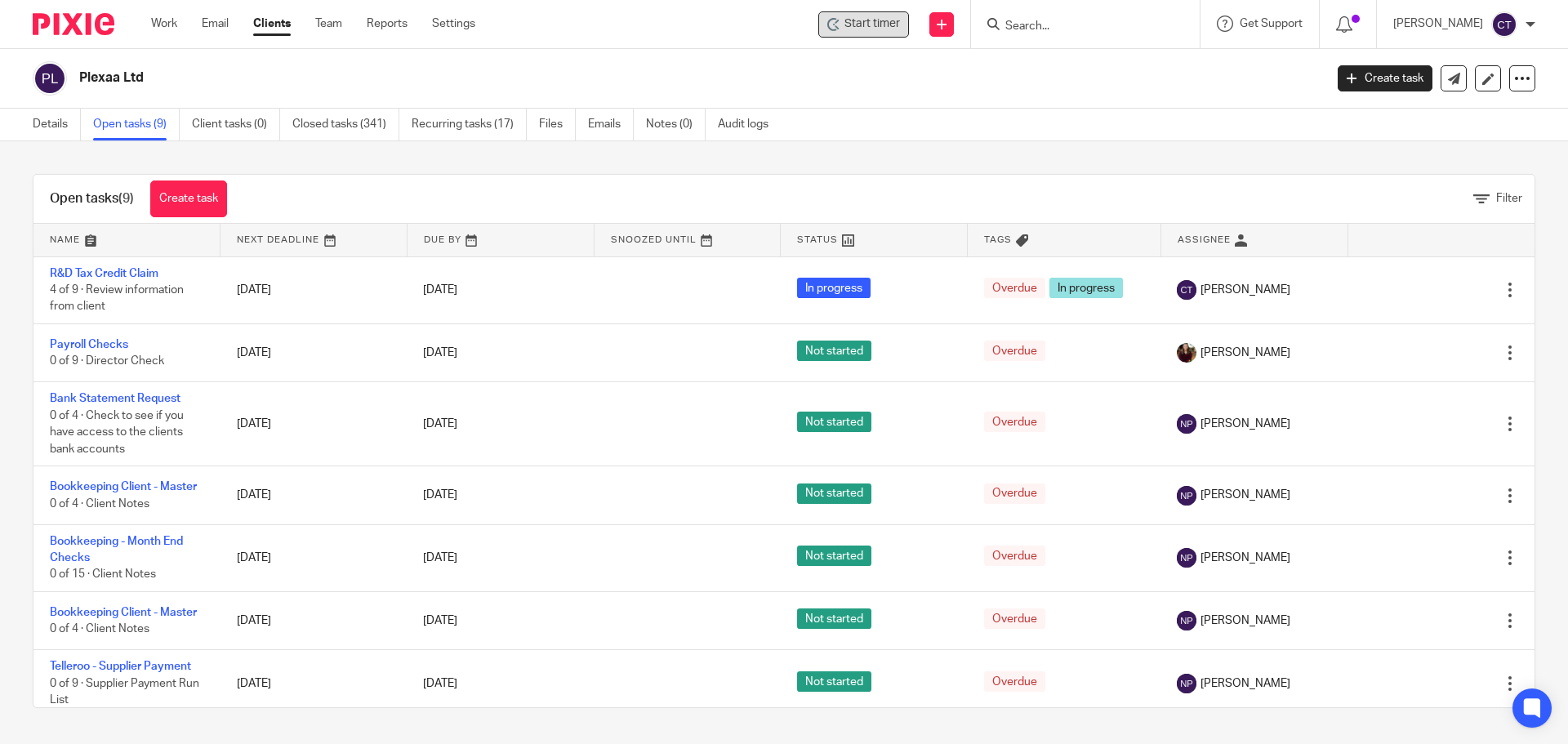
click at [845, 34] on div "Start timer" at bounding box center [863, 24] width 91 height 26
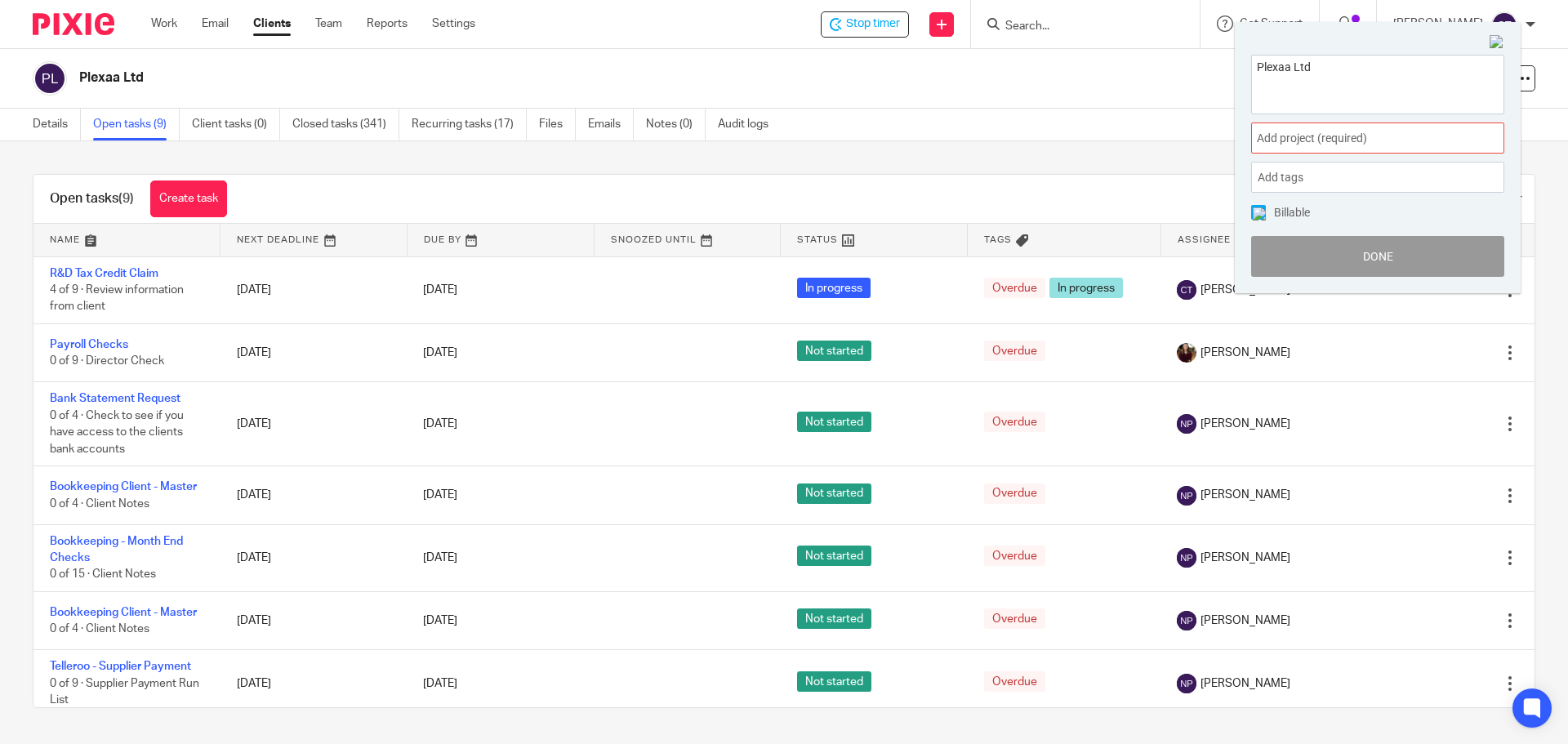
drag, startPoint x: 980, startPoint y: 71, endPoint x: 958, endPoint y: 76, distance: 22.6
click at [979, 71] on h2 "Plexaa Ltd" at bounding box center [572, 78] width 987 height 17
click at [1496, 42] on img at bounding box center [1496, 42] width 15 height 15
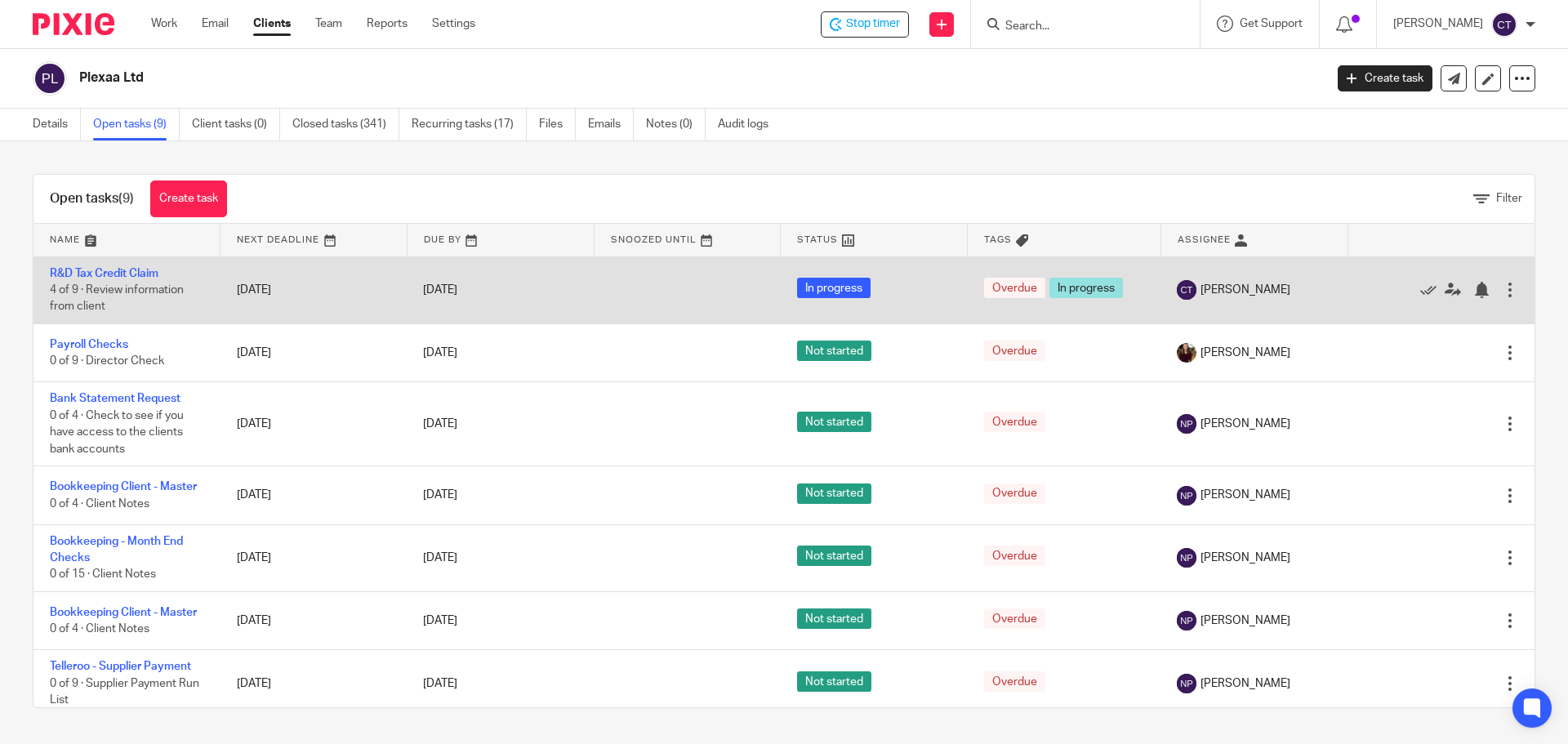
click at [102, 282] on td "R&D Tax Credit Claim 4 of 9 · Review information from client" at bounding box center [127, 290] width 187 height 67
click at [104, 276] on link "R&D Tax Credit Claim" at bounding box center [104, 273] width 108 height 11
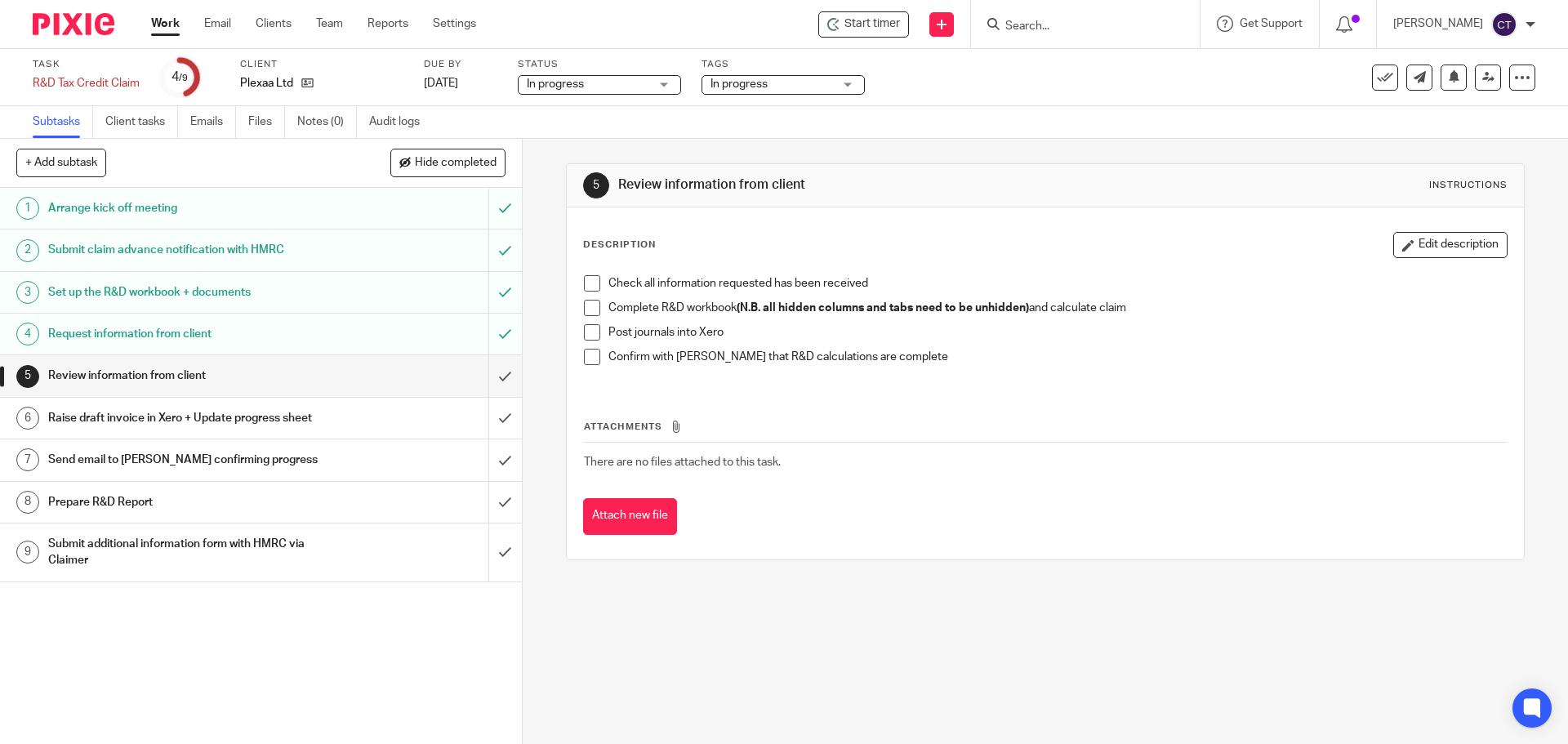
click at [881, 17] on span "Start timer" at bounding box center [872, 24] width 56 height 17
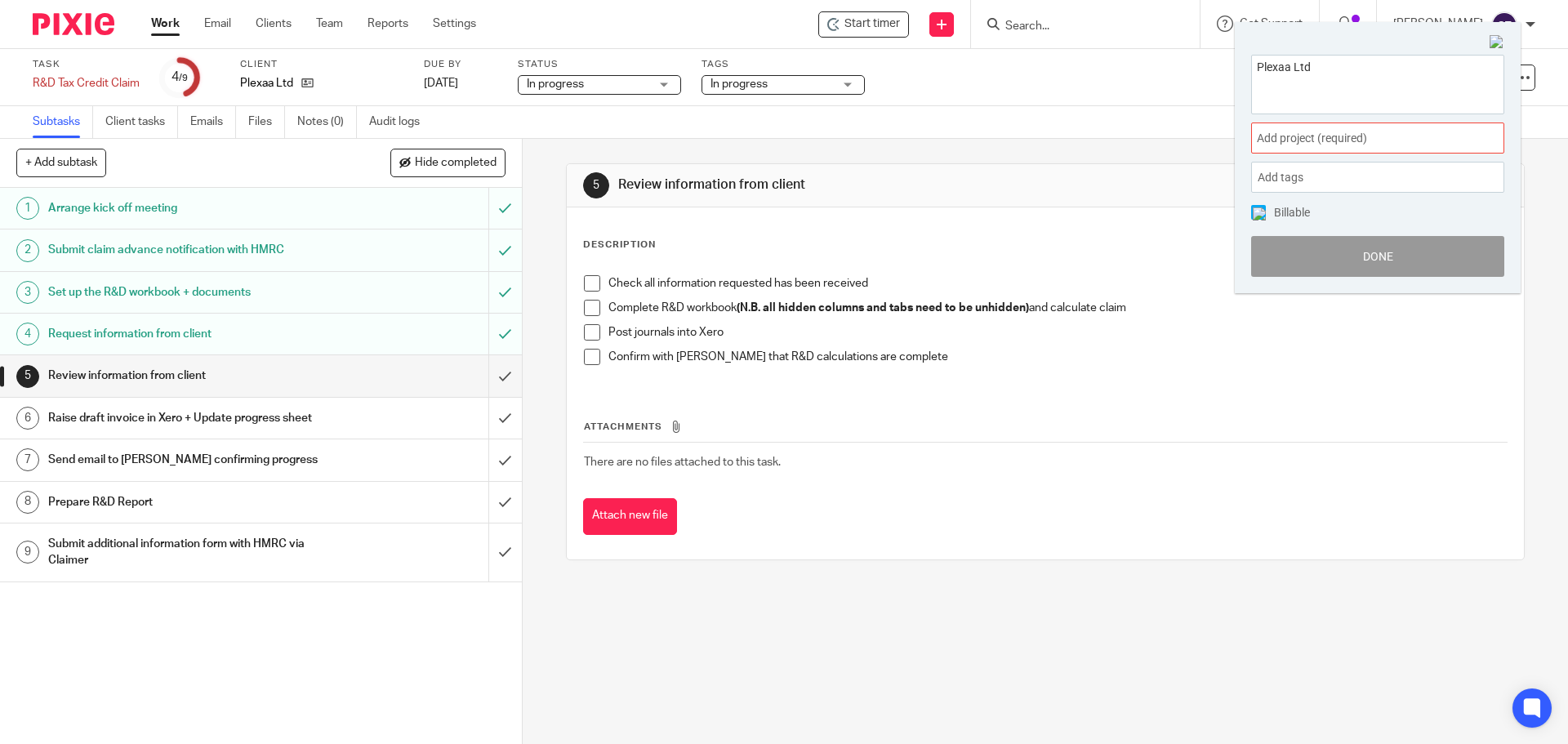
click at [1286, 146] on span "Add project (required) :" at bounding box center [1359, 139] width 205 height 17
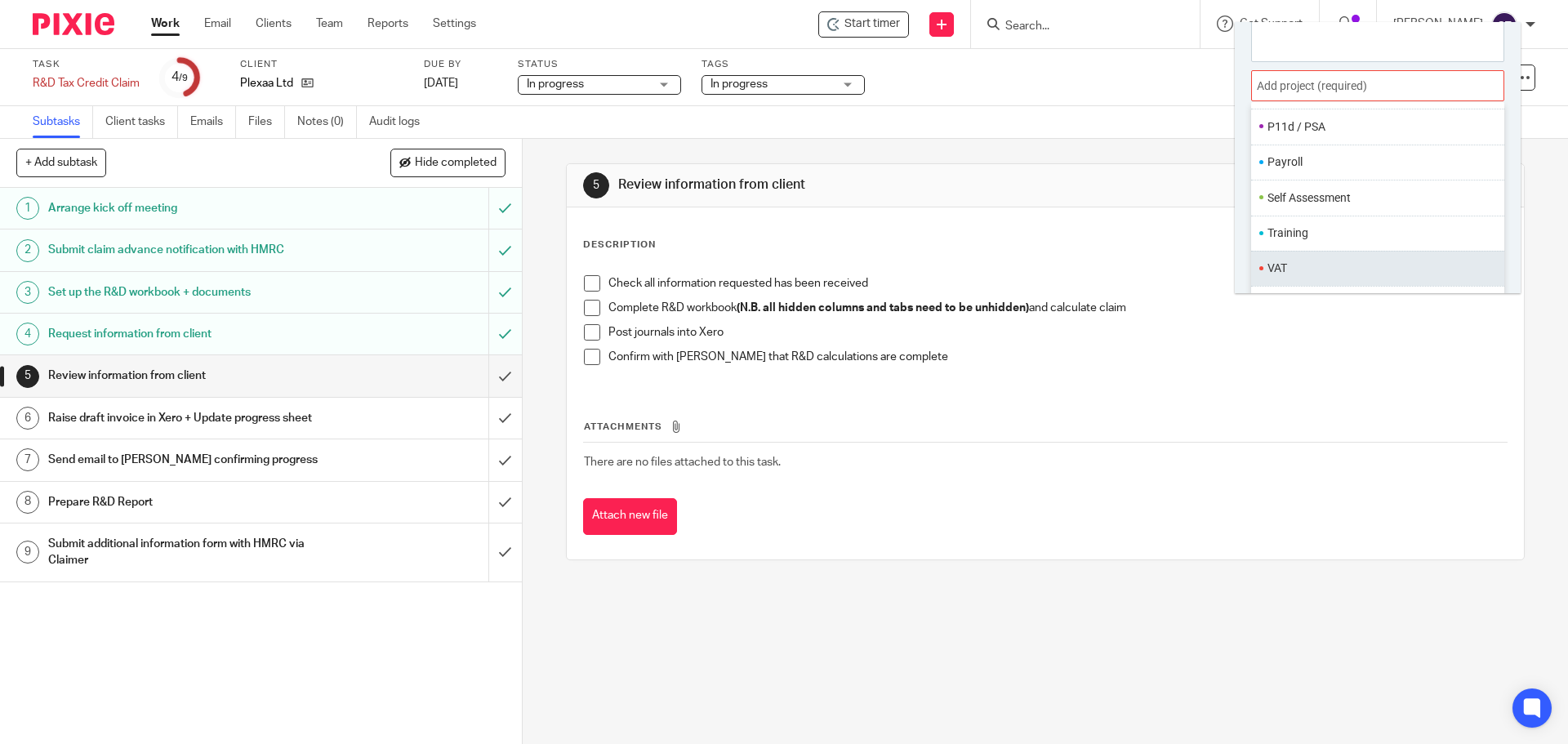
scroll to position [81, 0]
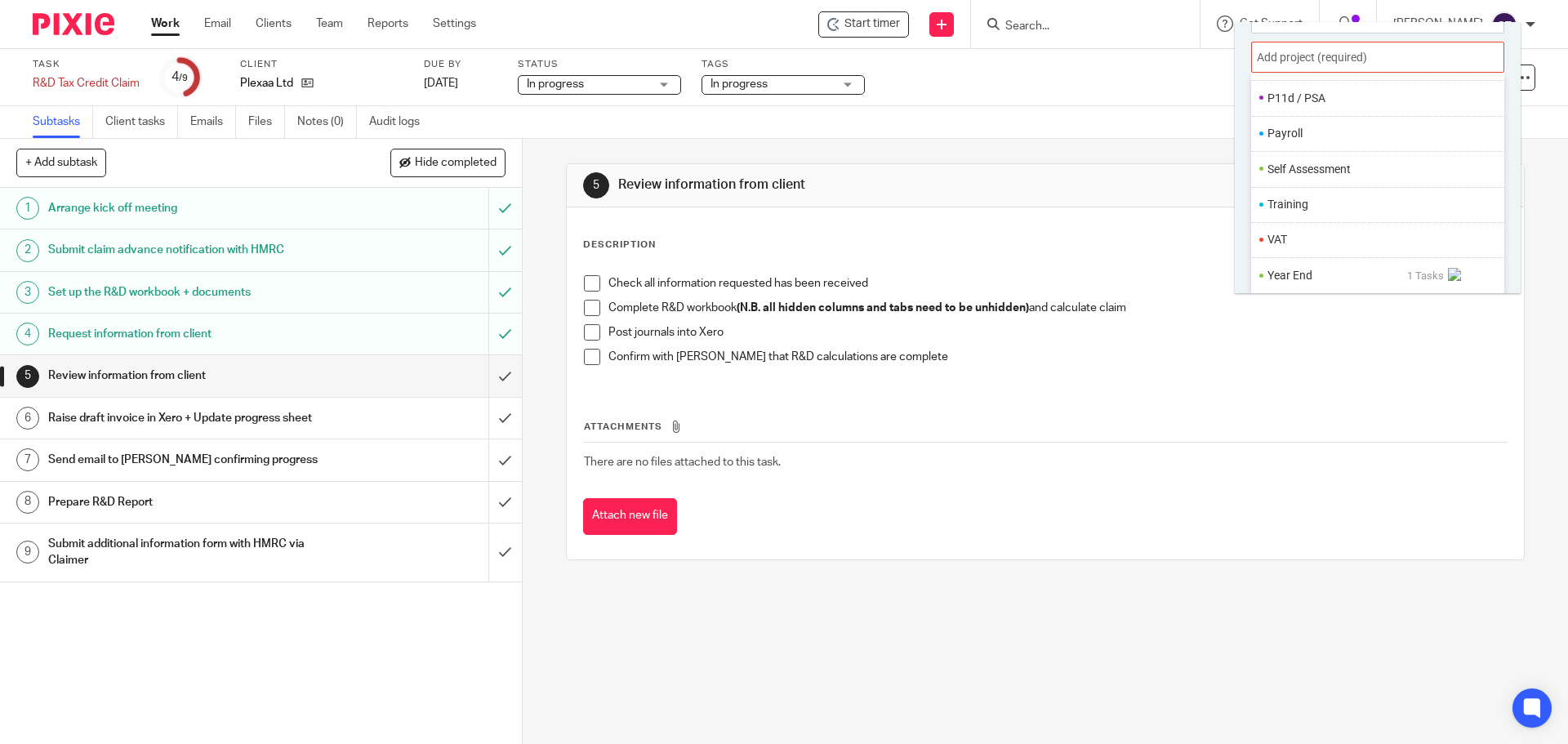
click at [1288, 276] on li "Year End" at bounding box center [1337, 275] width 139 height 17
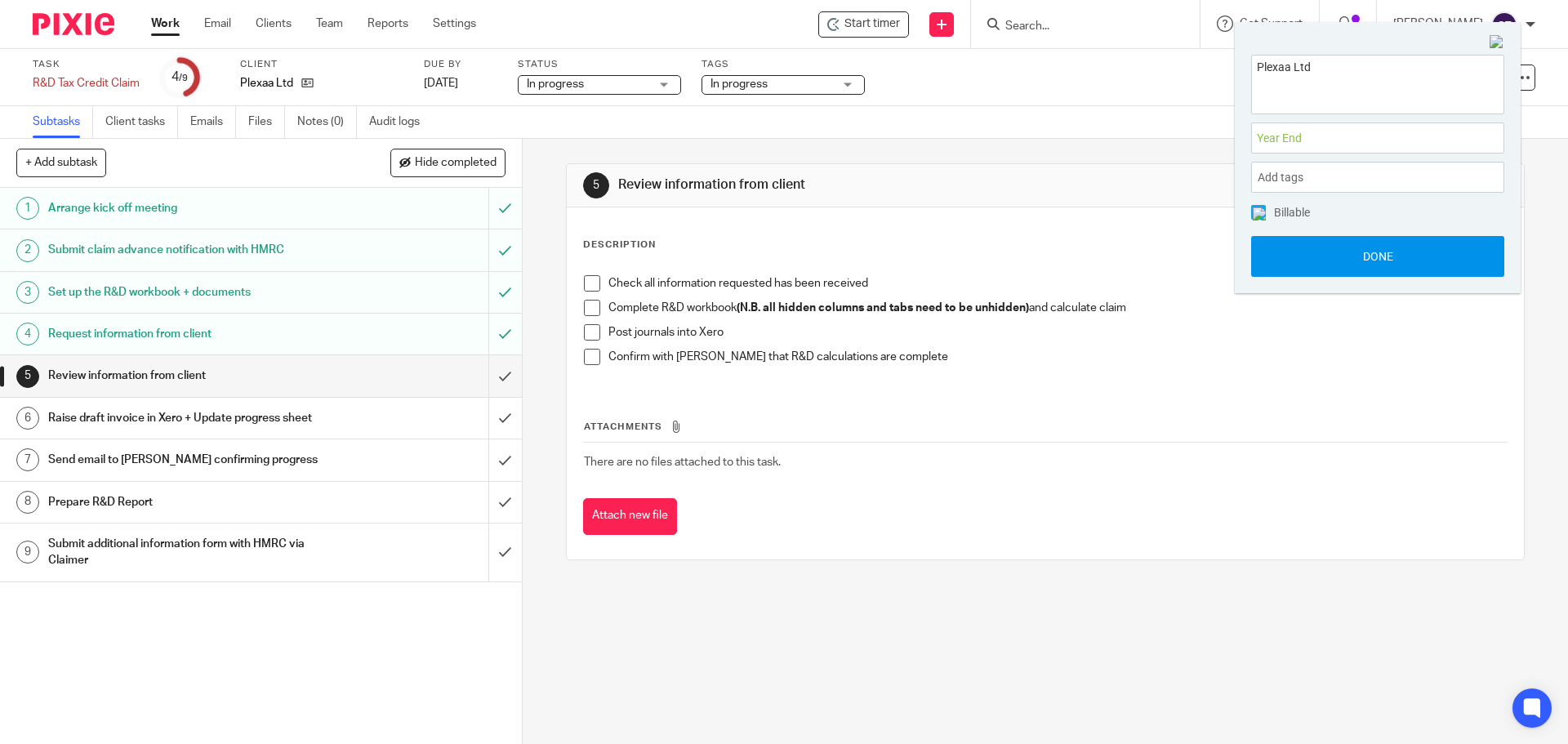
scroll to position [0, 0]
click at [1292, 270] on button "Done" at bounding box center [1377, 256] width 253 height 41
